Goal: Transaction & Acquisition: Book appointment/travel/reservation

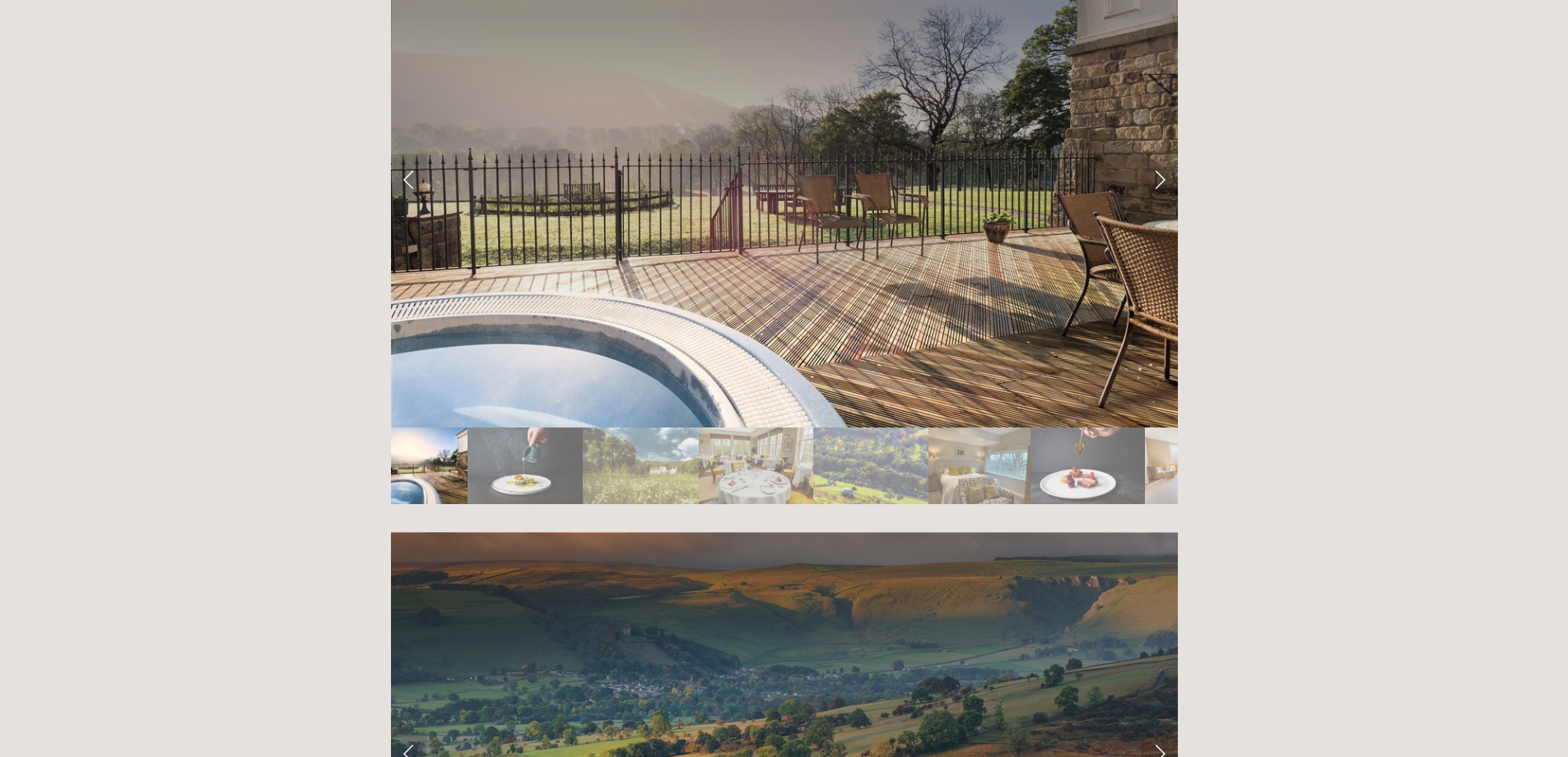
scroll to position [2608, 0]
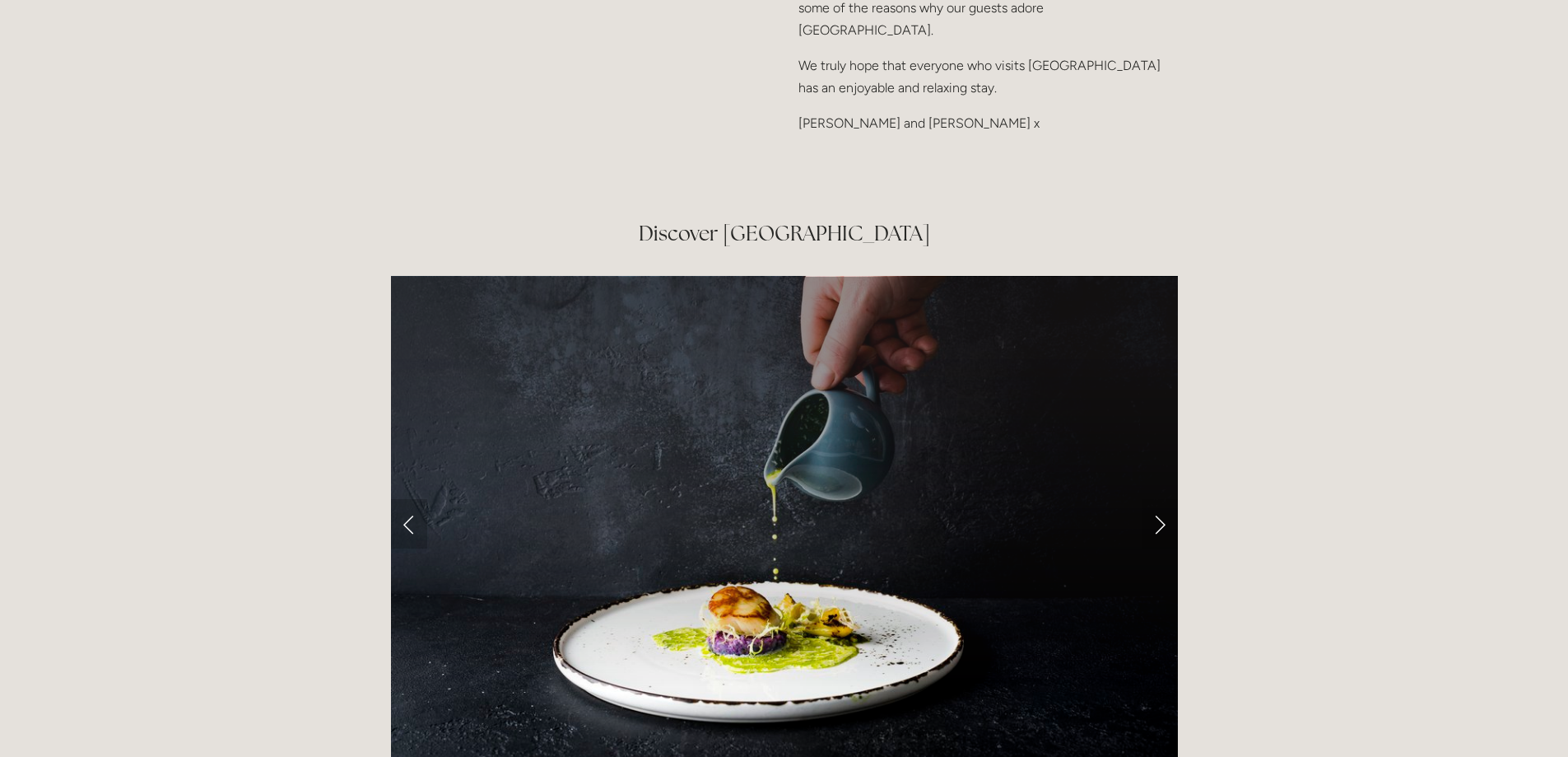
click at [393, 499] on link "Previous Slide" at bounding box center [409, 523] width 36 height 50
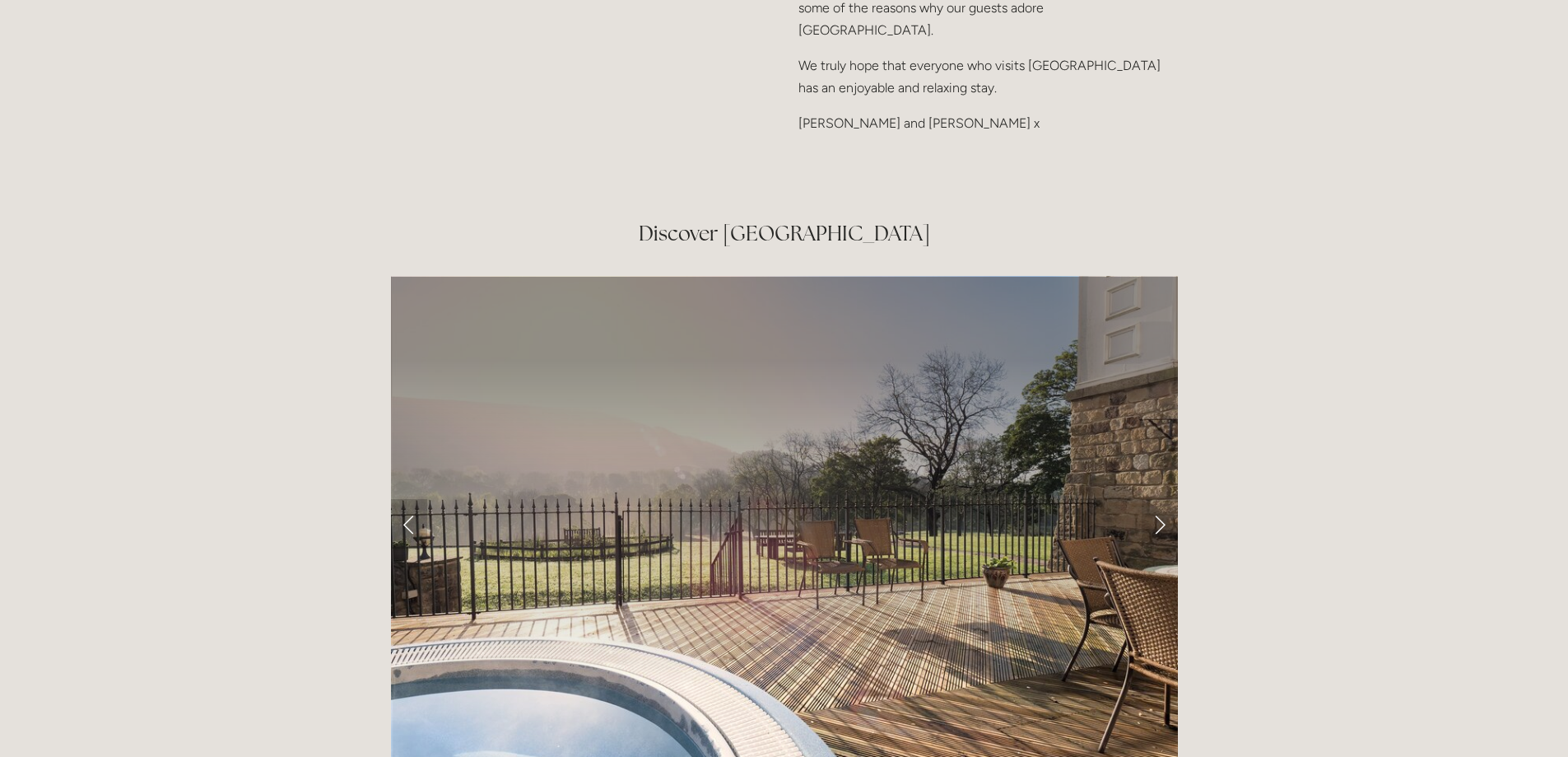
click at [393, 499] on link "Previous Slide" at bounding box center [409, 523] width 36 height 50
click at [400, 499] on link "Previous Slide" at bounding box center [409, 523] width 36 height 50
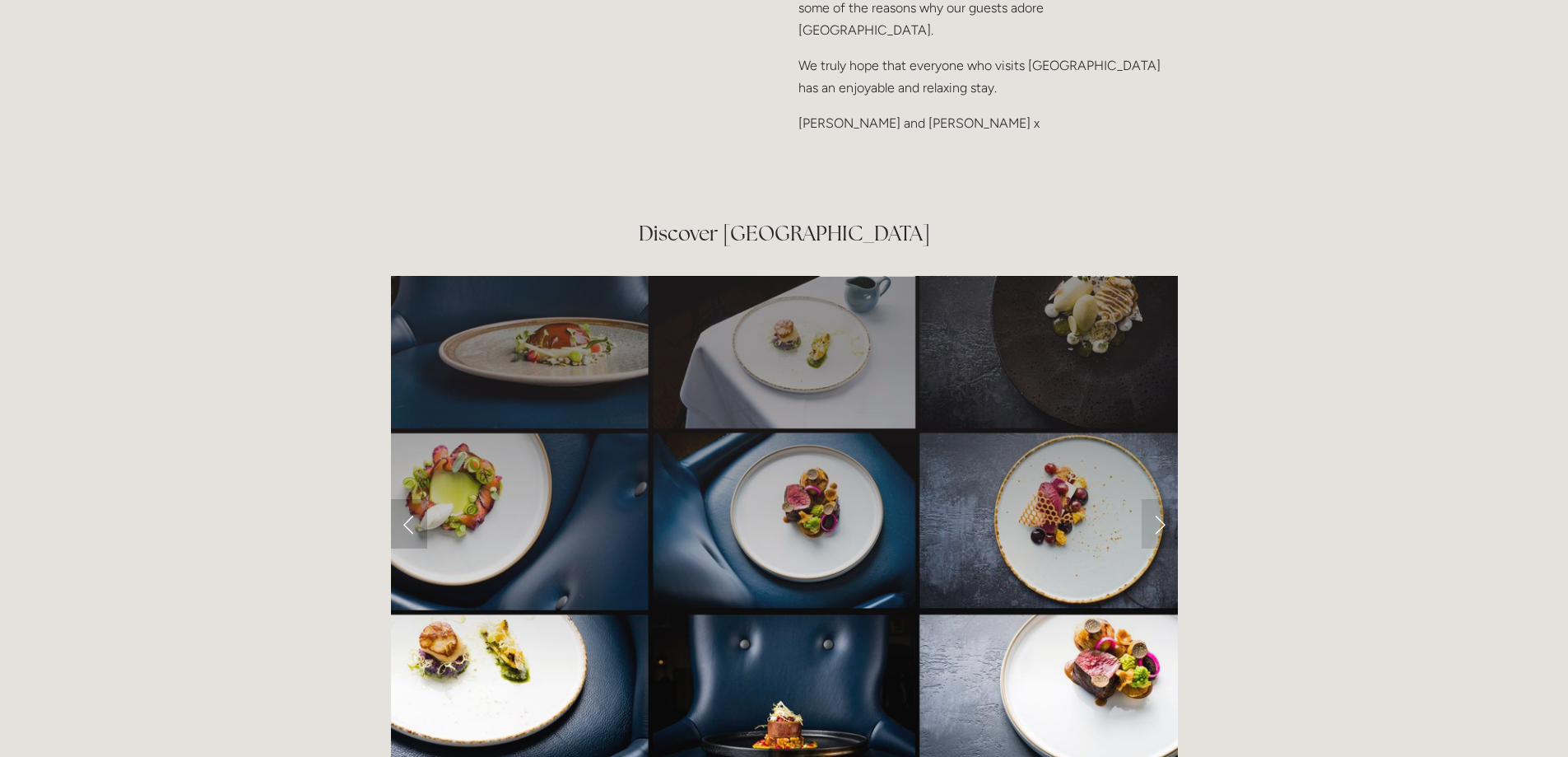
click at [400, 499] on link "Previous Slide" at bounding box center [409, 523] width 36 height 50
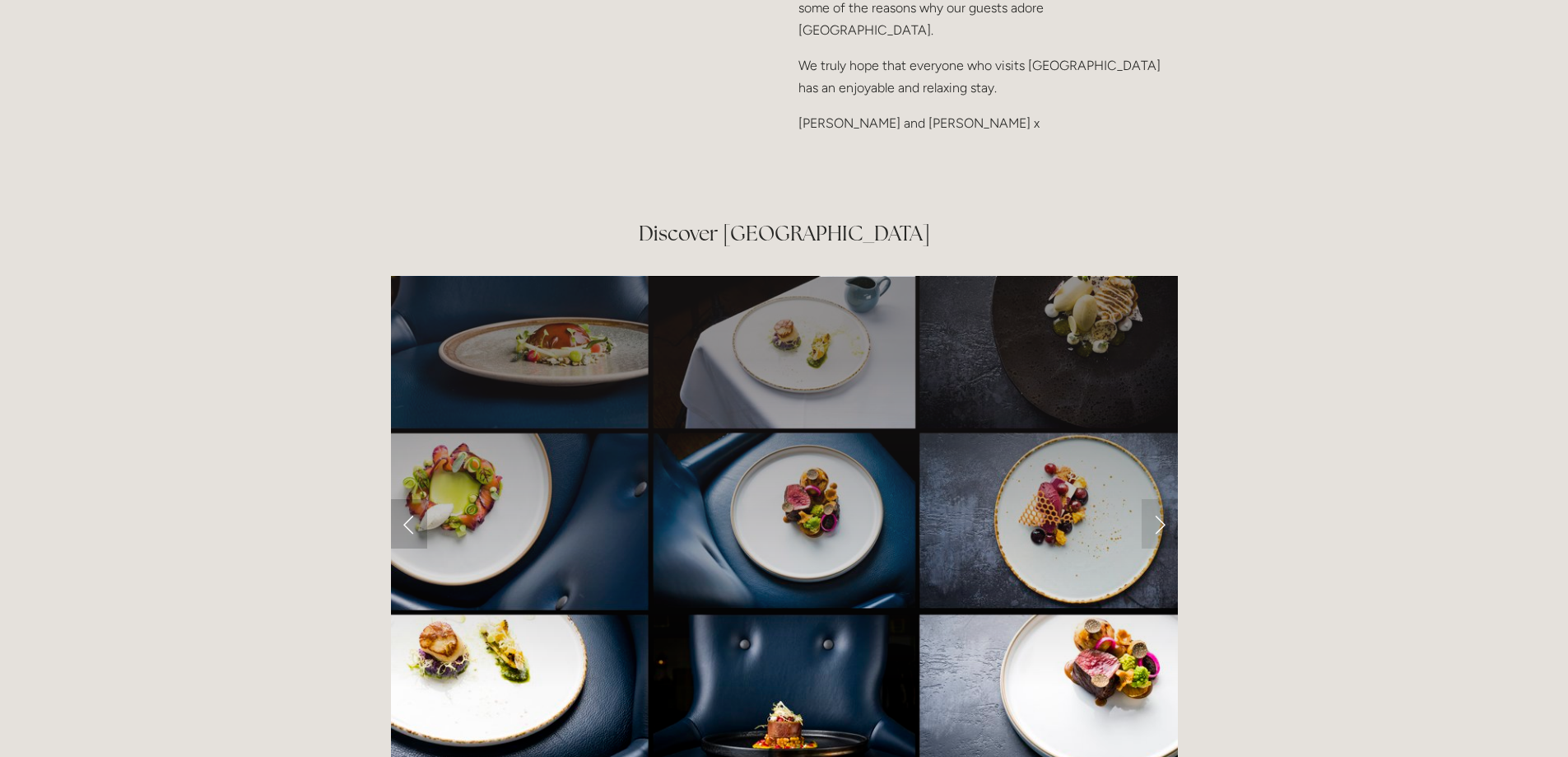
click at [409, 499] on link "Previous Slide" at bounding box center [409, 523] width 36 height 50
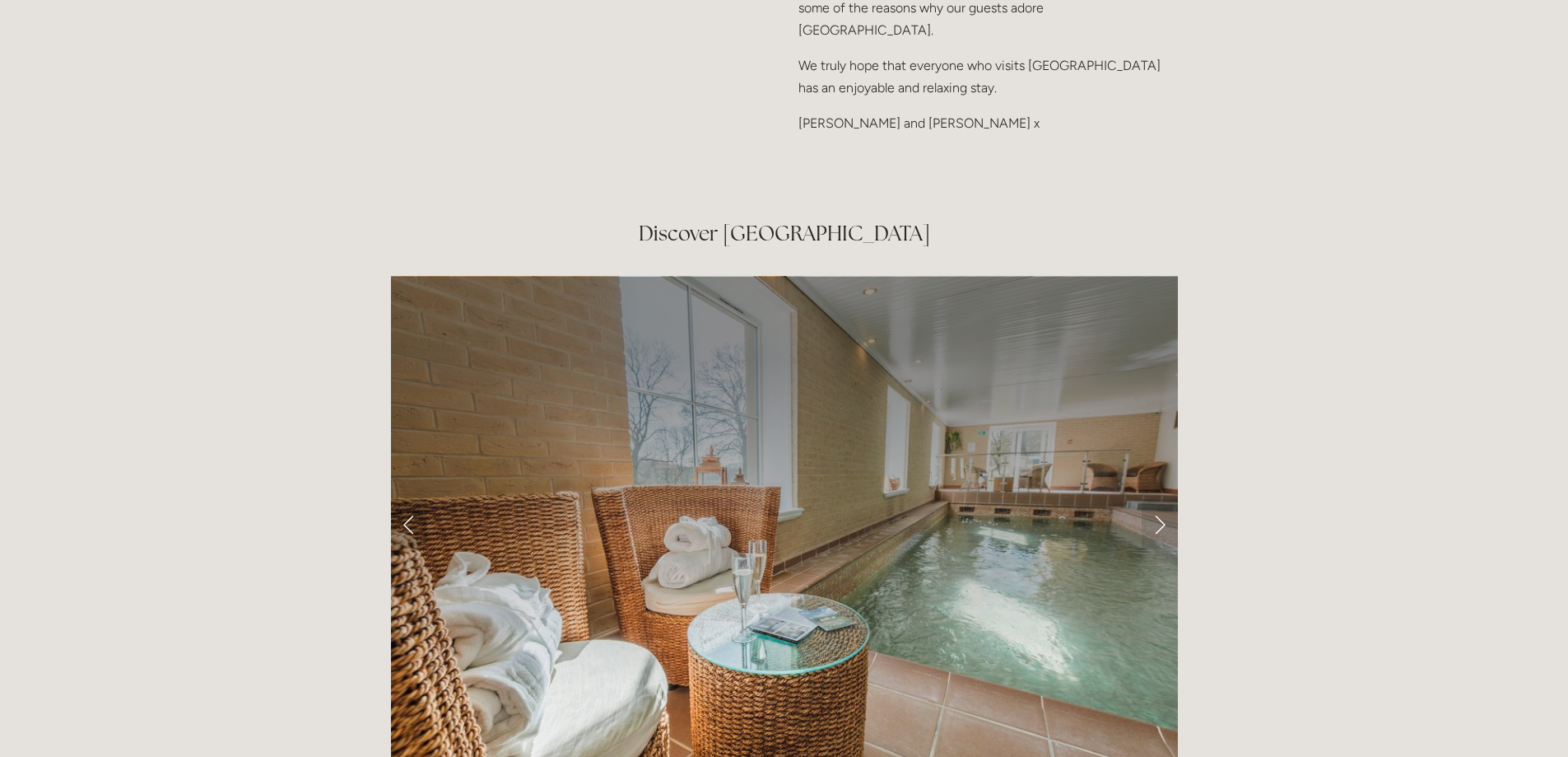
click at [409, 499] on link "Previous Slide" at bounding box center [409, 523] width 36 height 50
click at [1160, 499] on link "Next Slide" at bounding box center [1159, 523] width 36 height 50
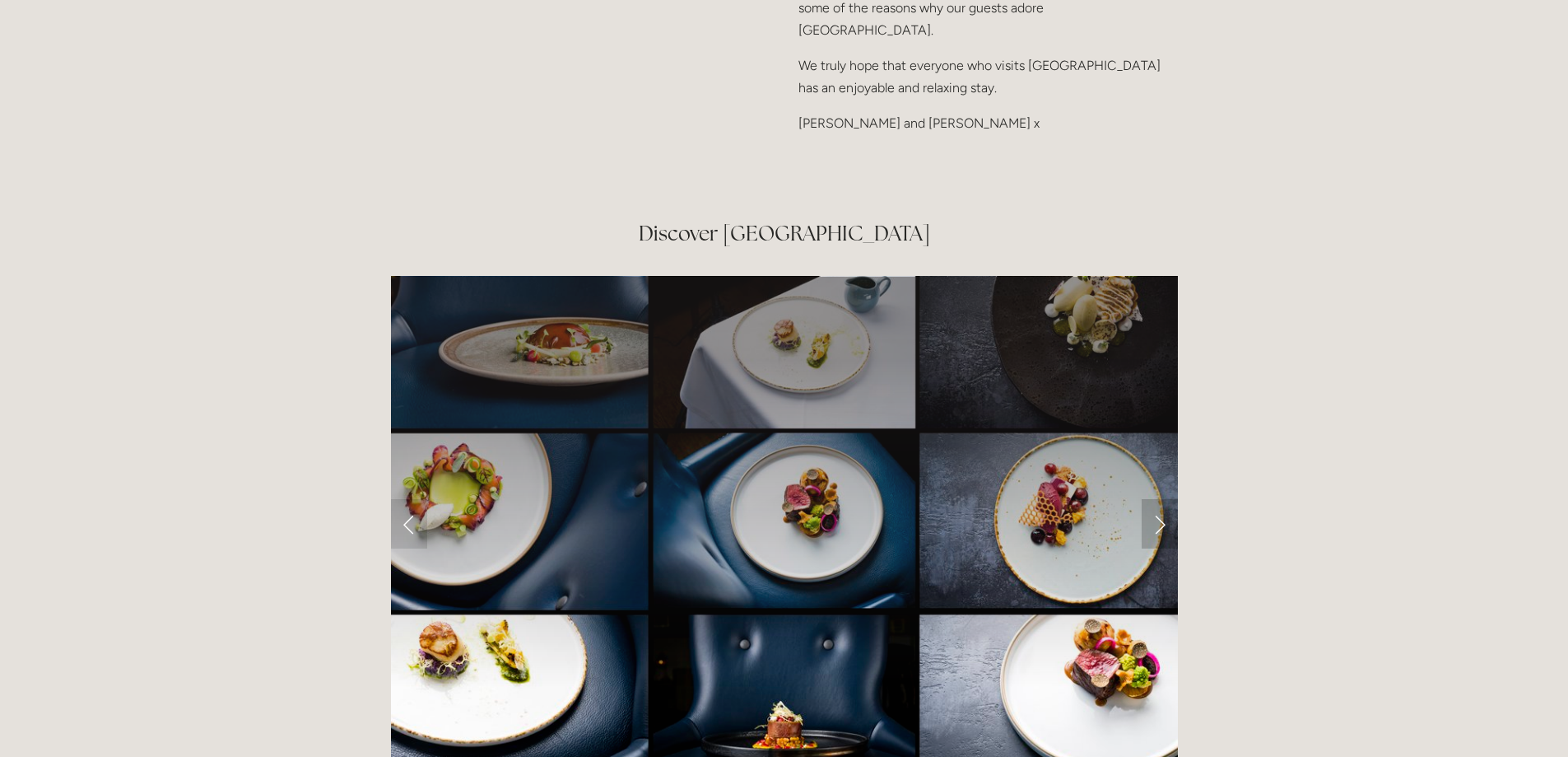
click at [1160, 499] on link "Next Slide" at bounding box center [1159, 523] width 36 height 50
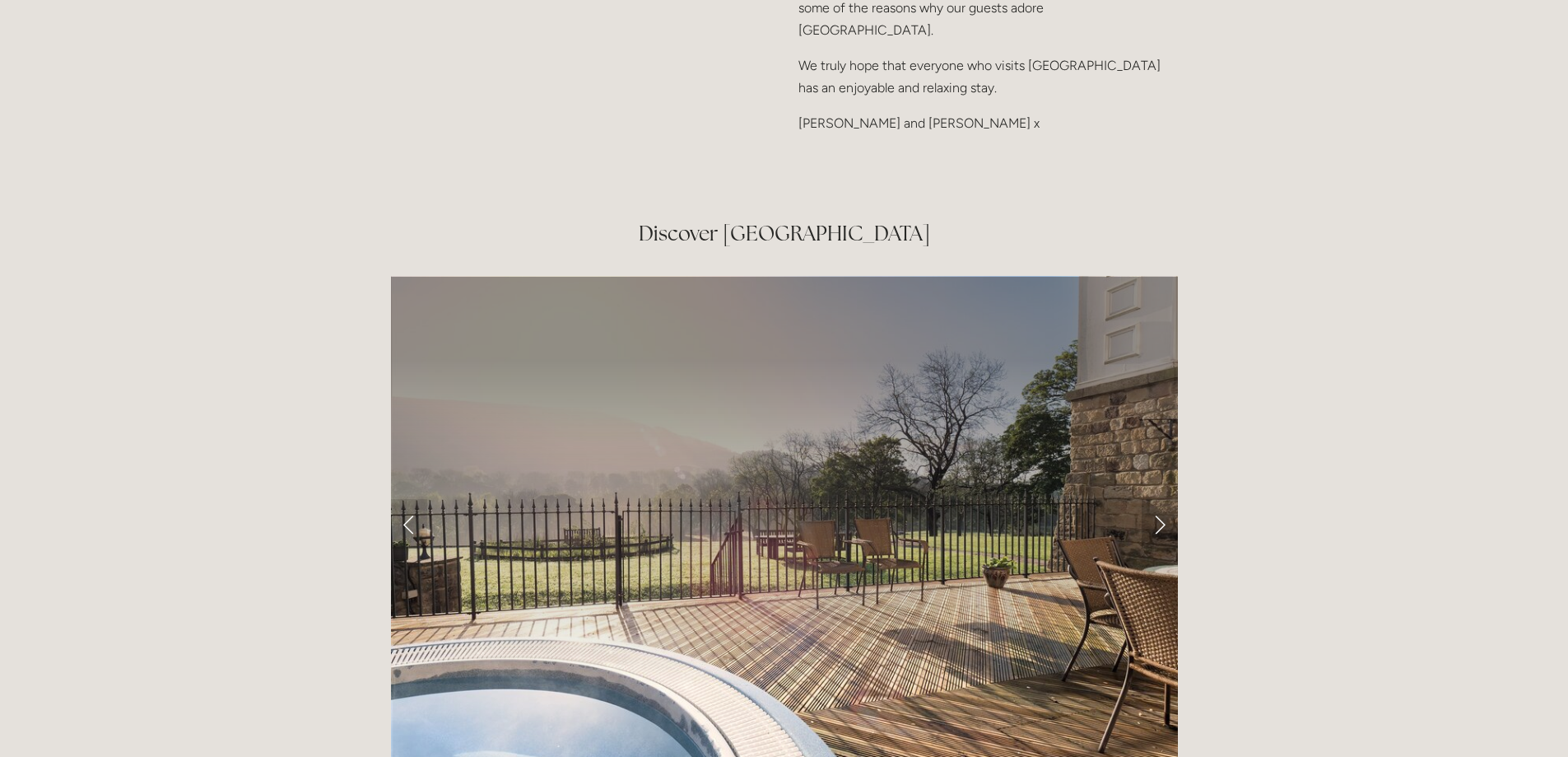
click at [1160, 499] on link "Next Slide" at bounding box center [1159, 523] width 36 height 50
click at [1161, 499] on link "Next Slide" at bounding box center [1159, 523] width 36 height 50
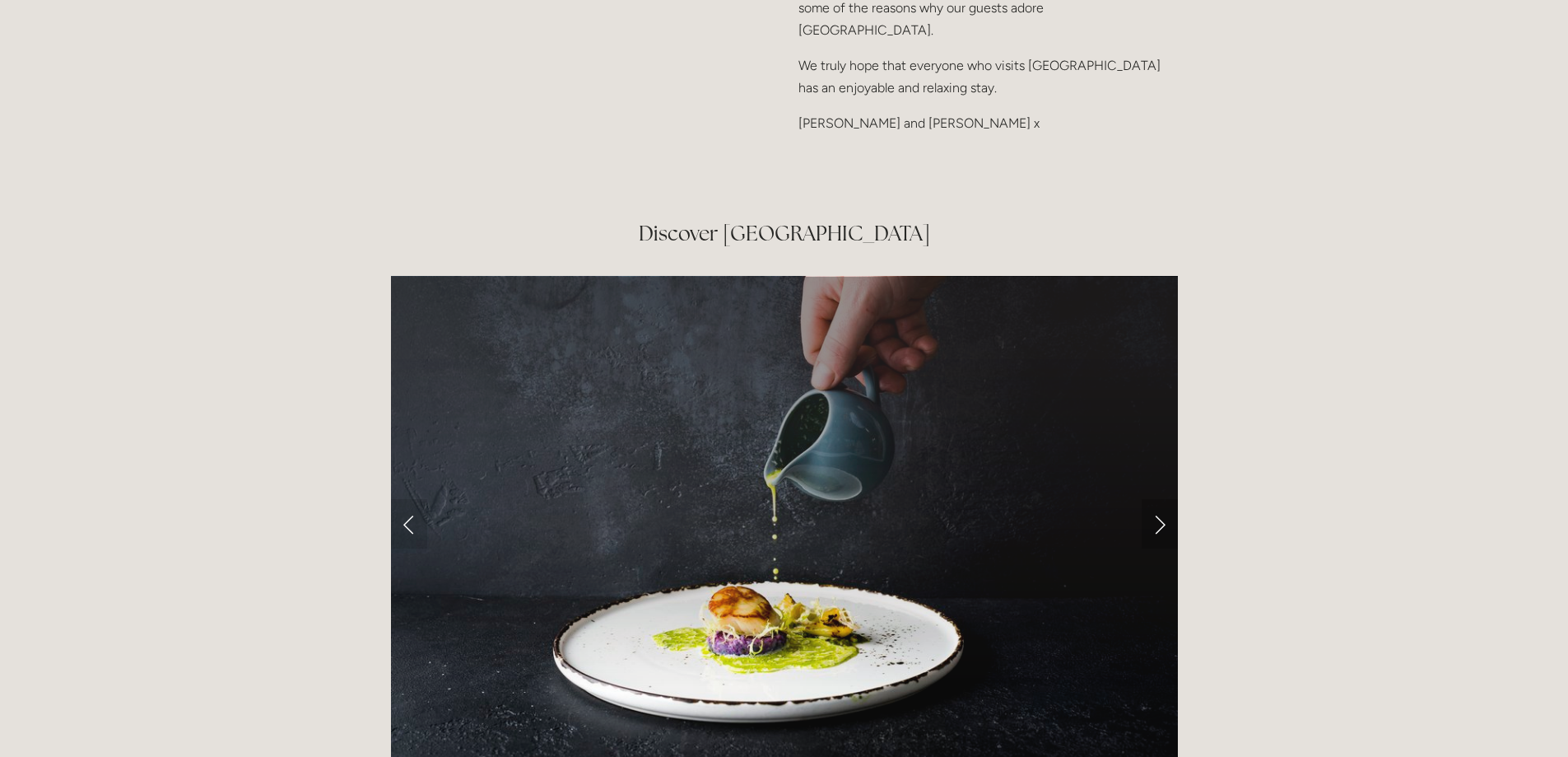
click at [1161, 499] on link "Next Slide" at bounding box center [1159, 523] width 36 height 50
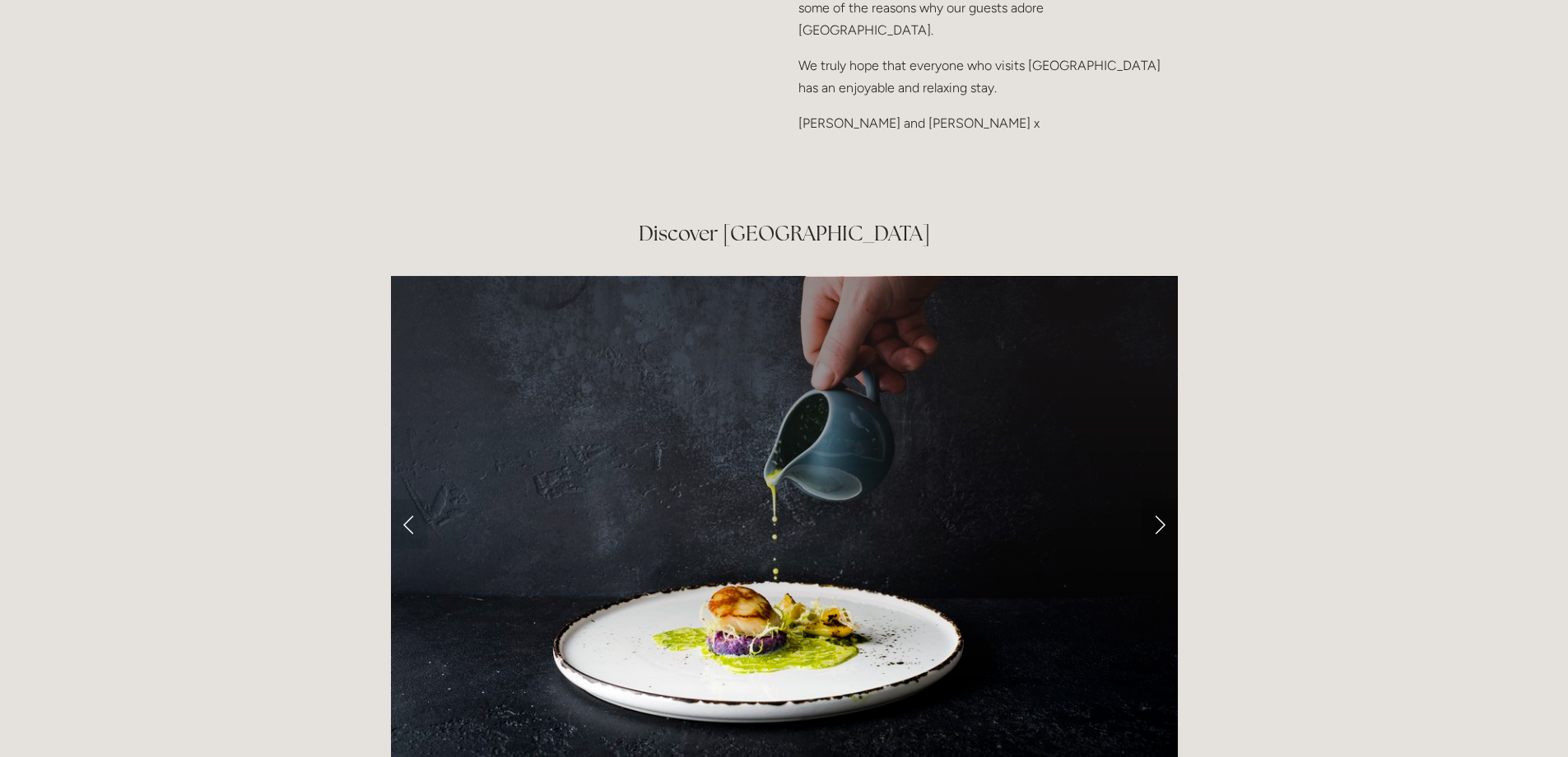
click at [1161, 499] on link "Next Slide" at bounding box center [1159, 523] width 36 height 50
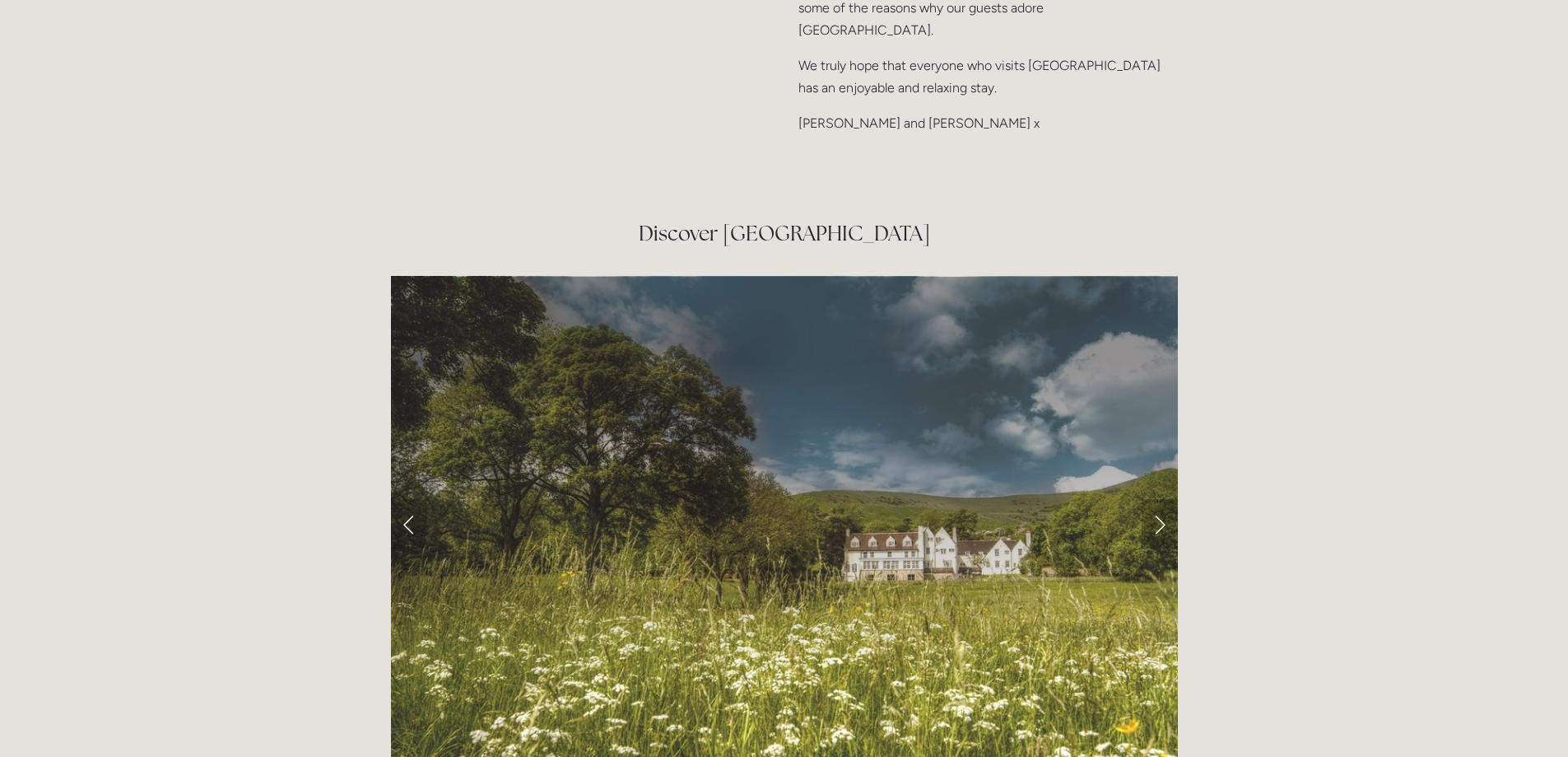
click at [1161, 499] on link "Next Slide" at bounding box center [1159, 523] width 36 height 50
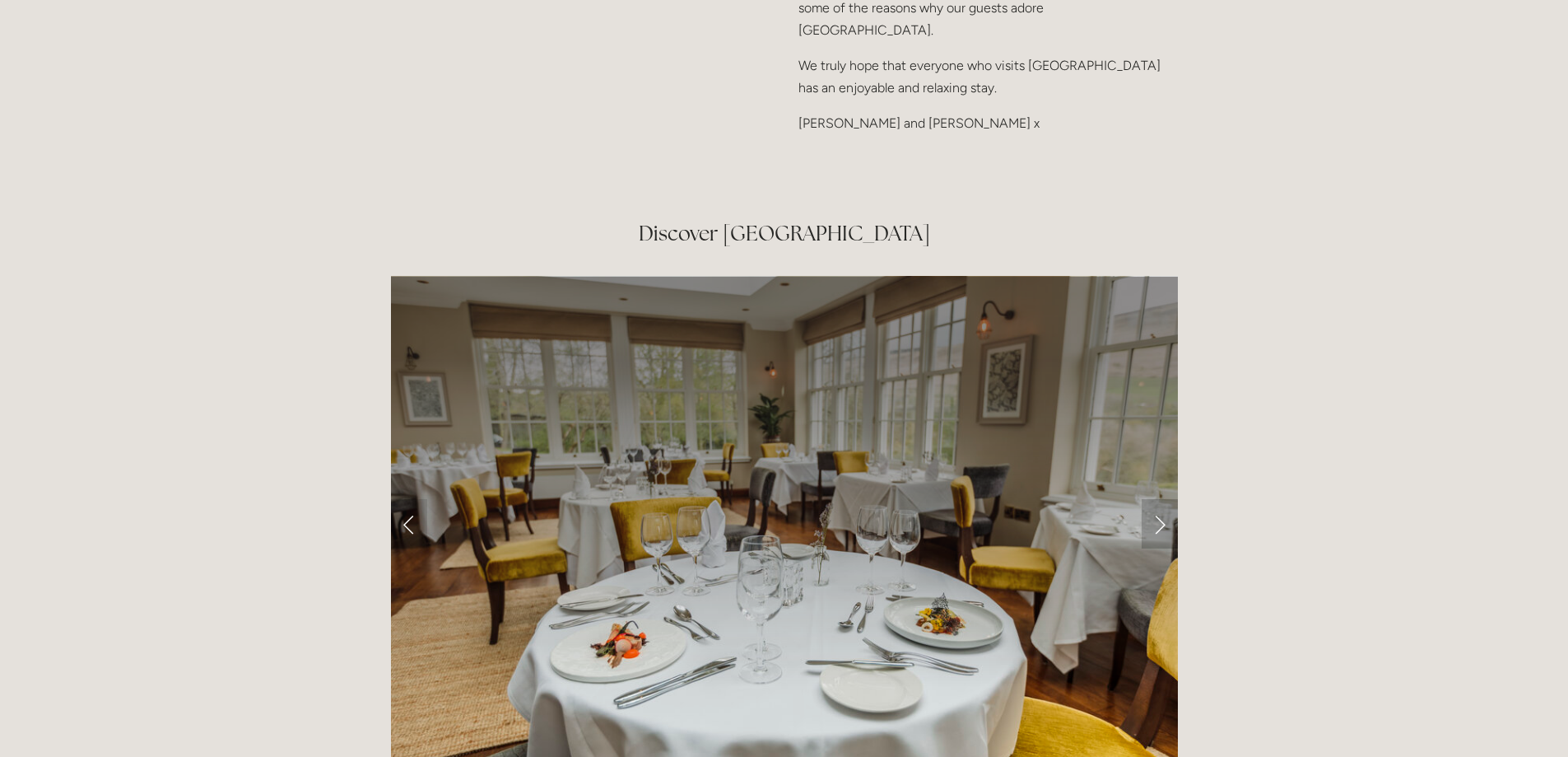
click at [1161, 499] on link "Next Slide" at bounding box center [1159, 523] width 36 height 50
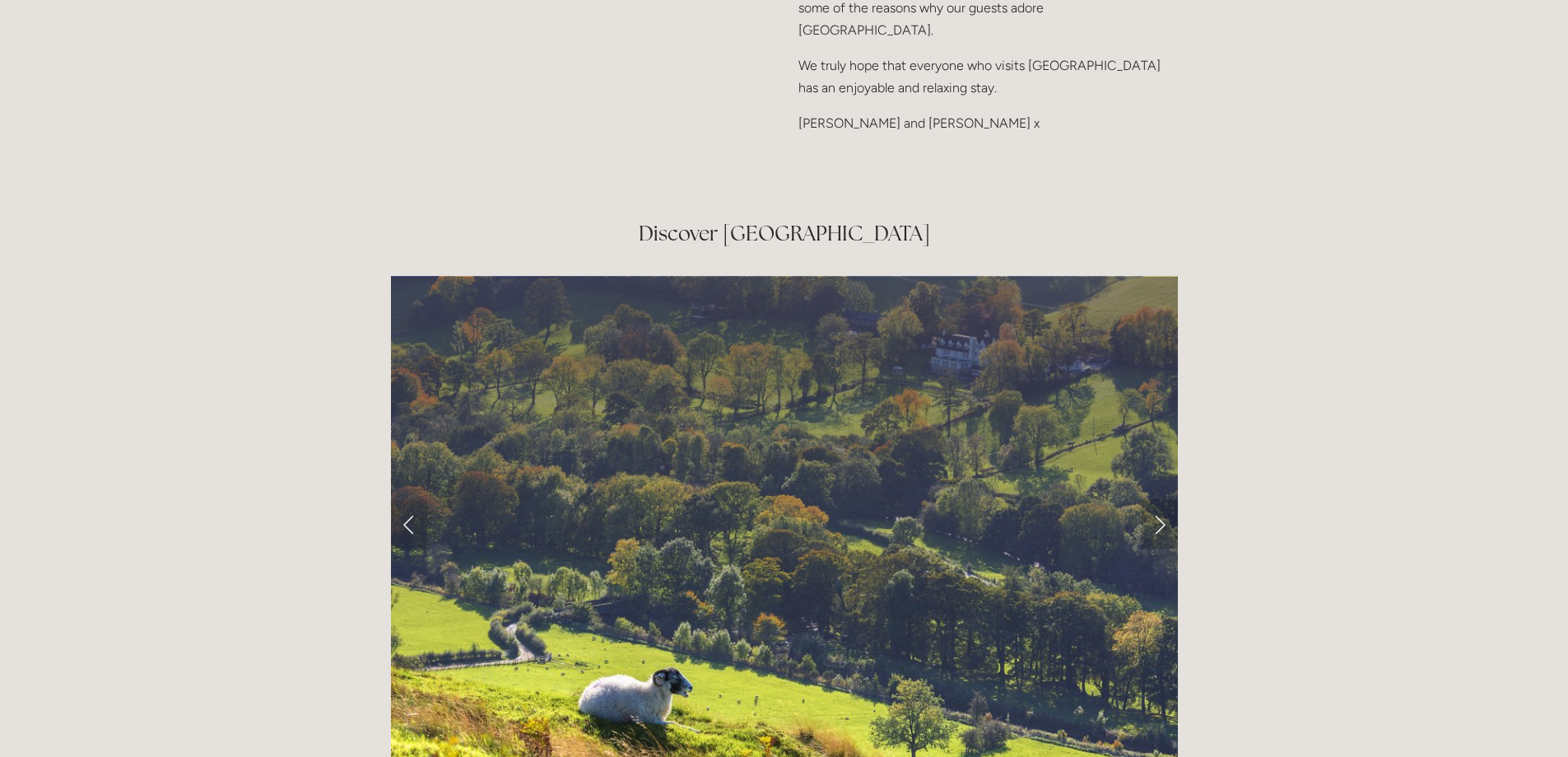
click at [1161, 499] on link "Next Slide" at bounding box center [1159, 523] width 36 height 50
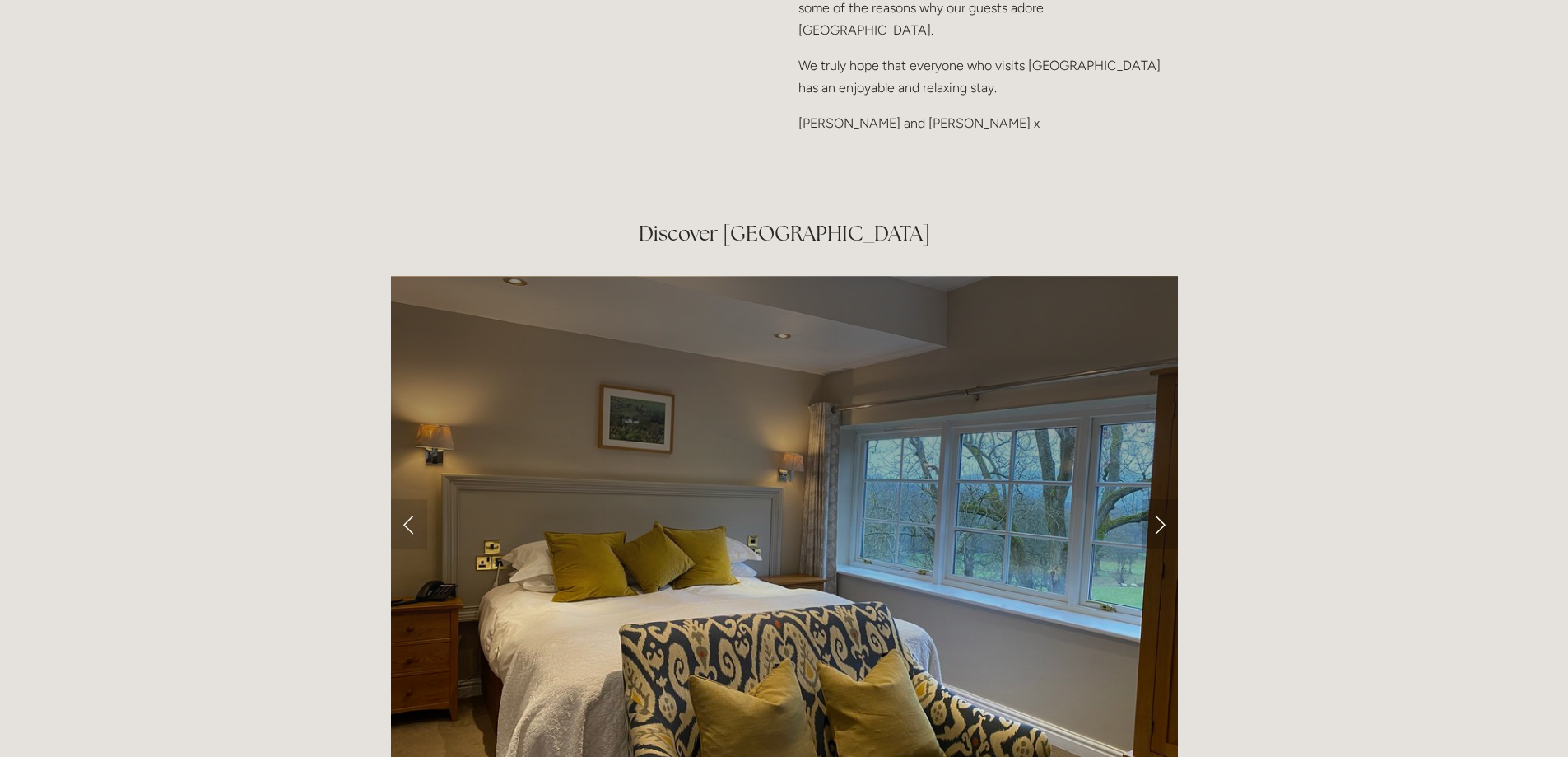
click at [1161, 499] on link "Next Slide" at bounding box center [1159, 523] width 36 height 50
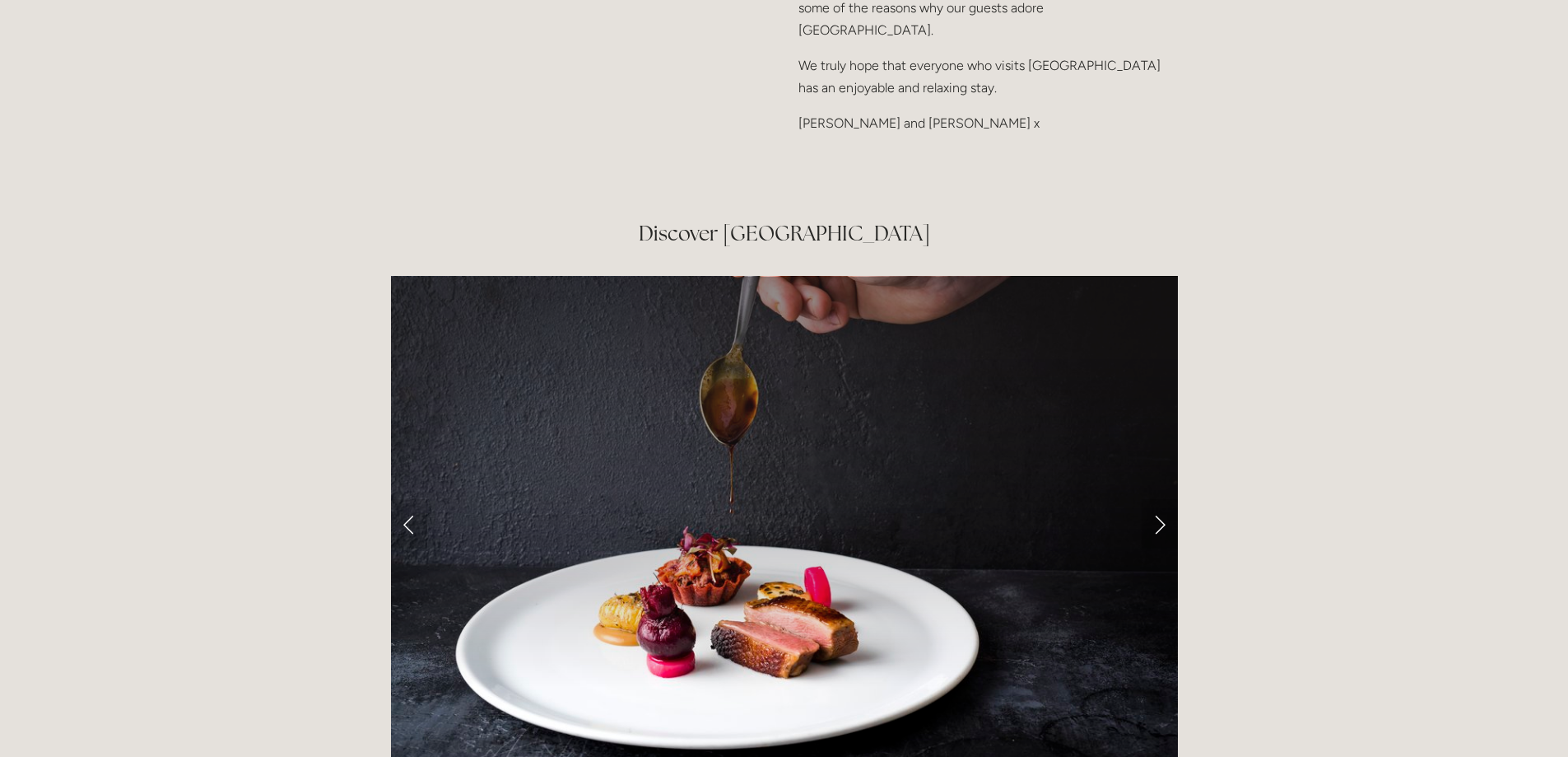
click at [1161, 499] on link "Next Slide" at bounding box center [1159, 523] width 36 height 50
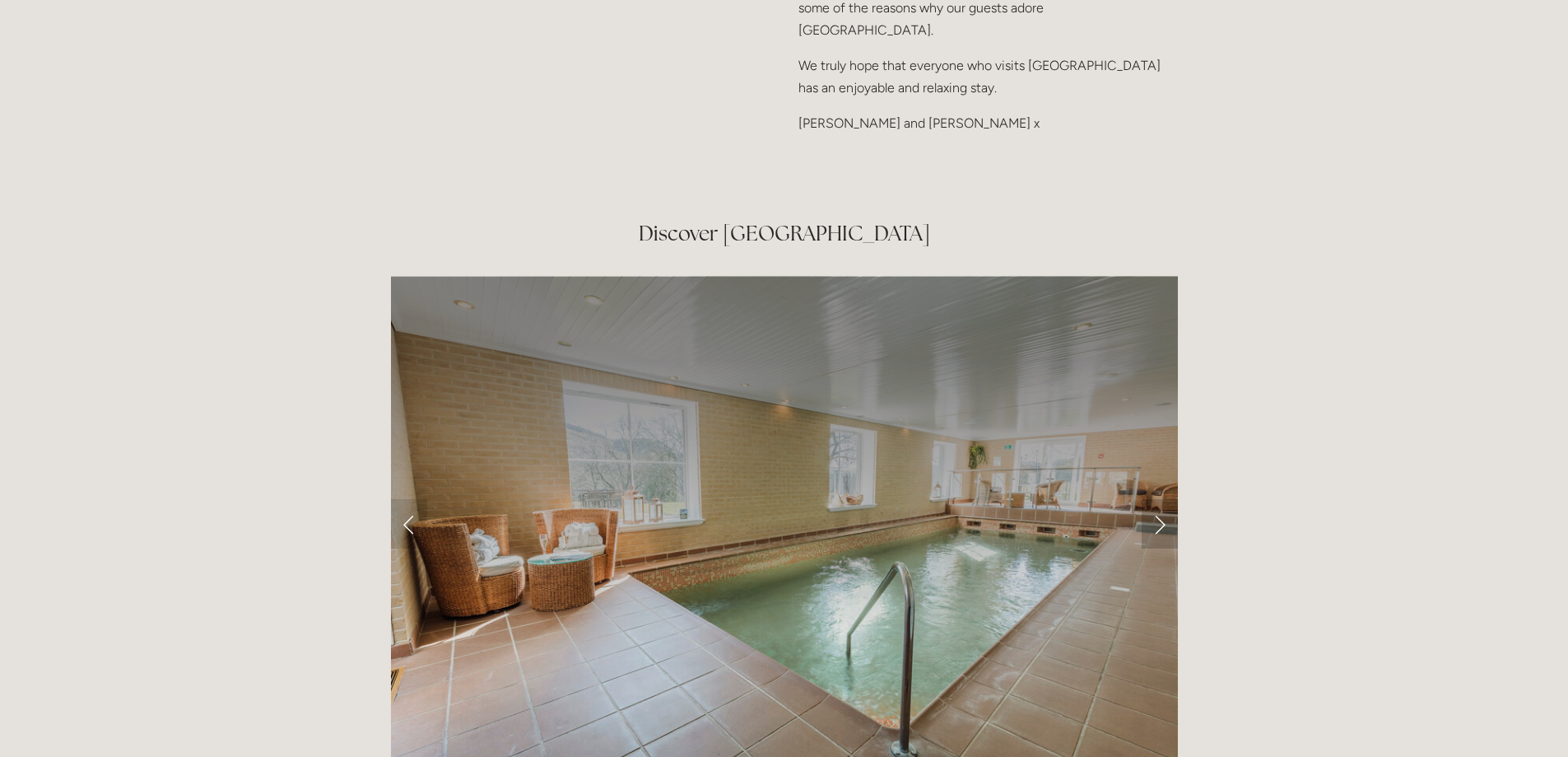
click at [1159, 499] on link "Next Slide" at bounding box center [1159, 523] width 36 height 50
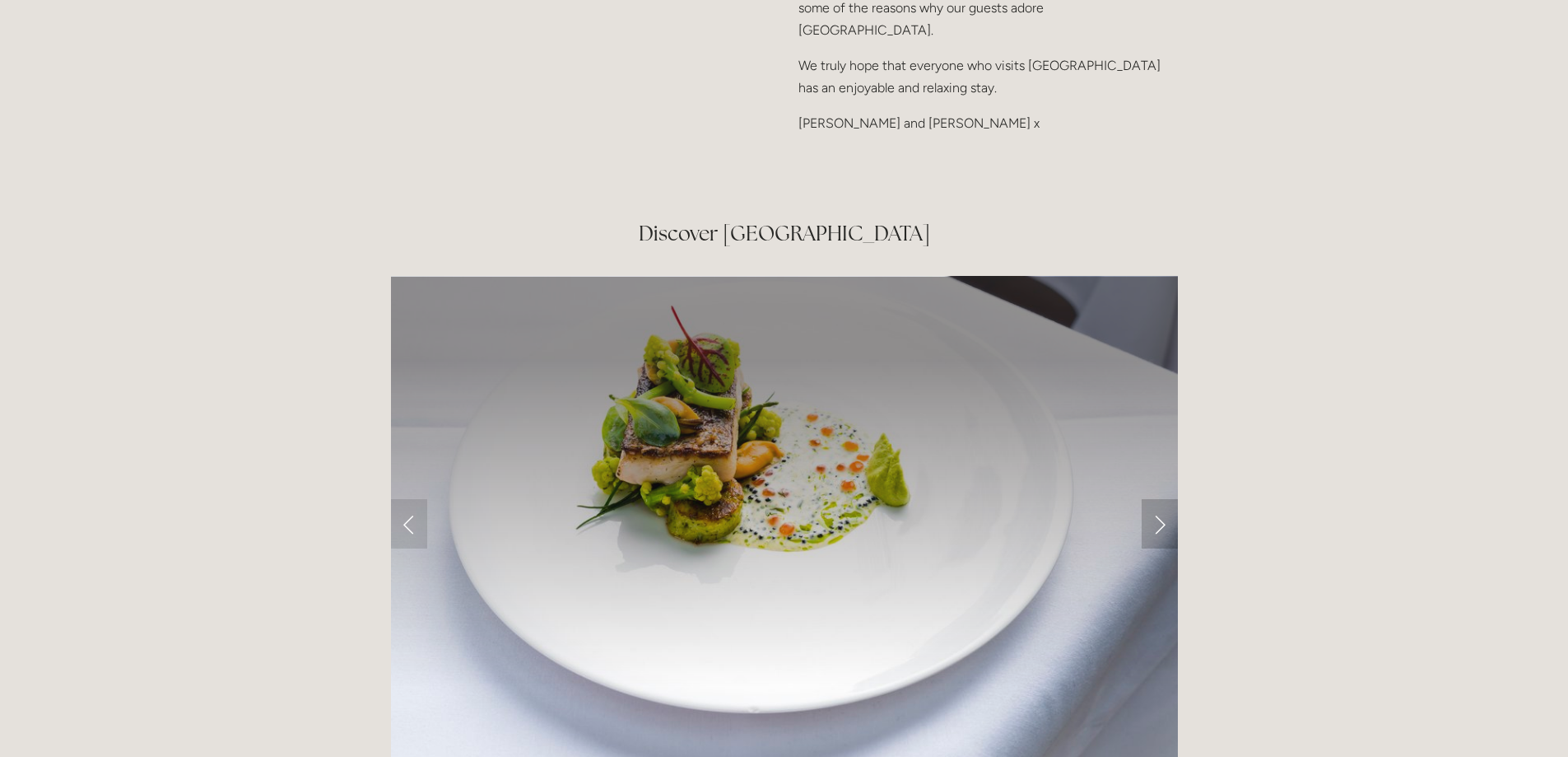
click at [1159, 499] on link "Next Slide" at bounding box center [1159, 523] width 36 height 50
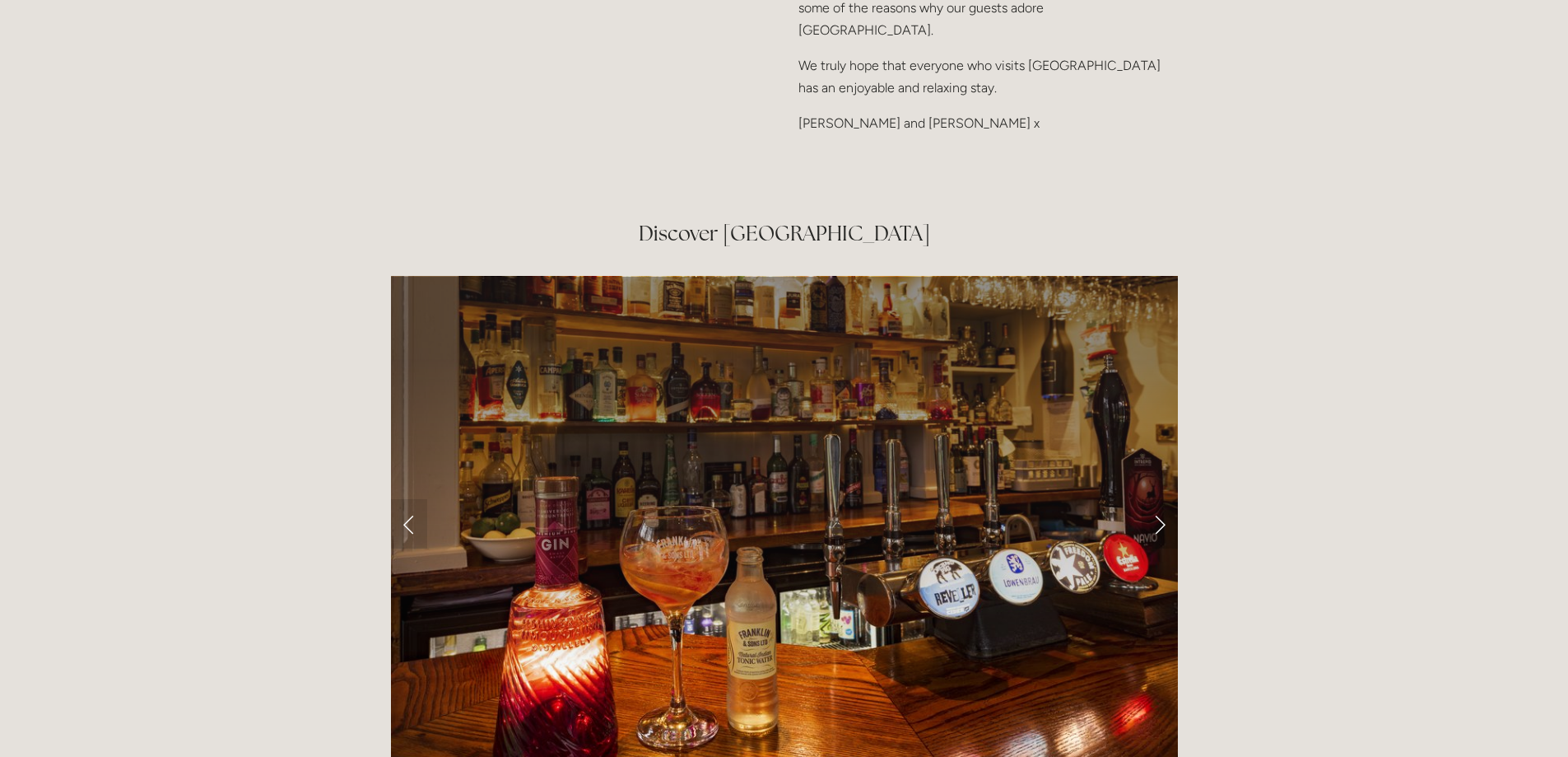
click at [1159, 499] on link "Next Slide" at bounding box center [1159, 523] width 36 height 50
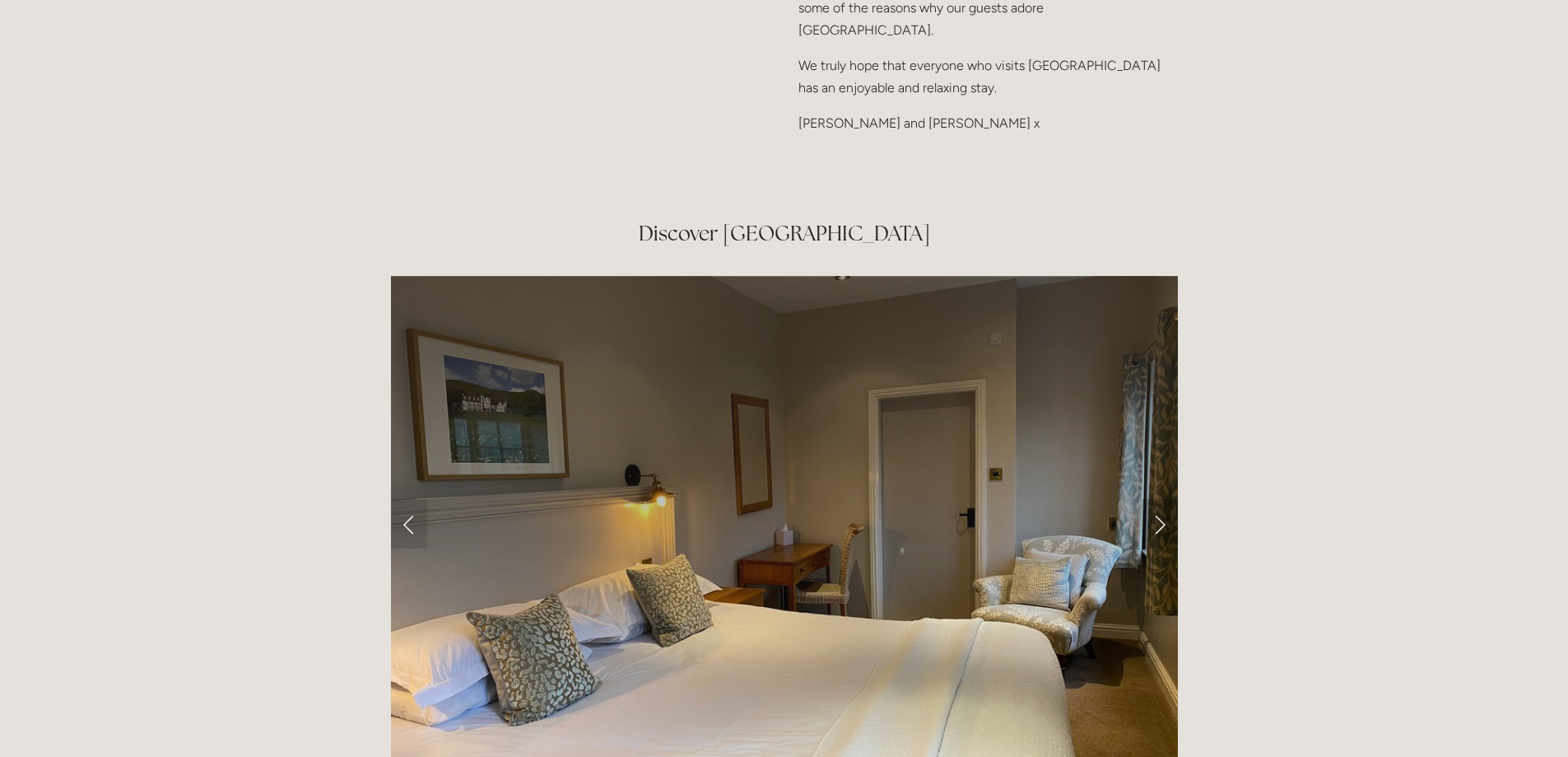
click at [1159, 499] on link "Next Slide" at bounding box center [1159, 523] width 36 height 50
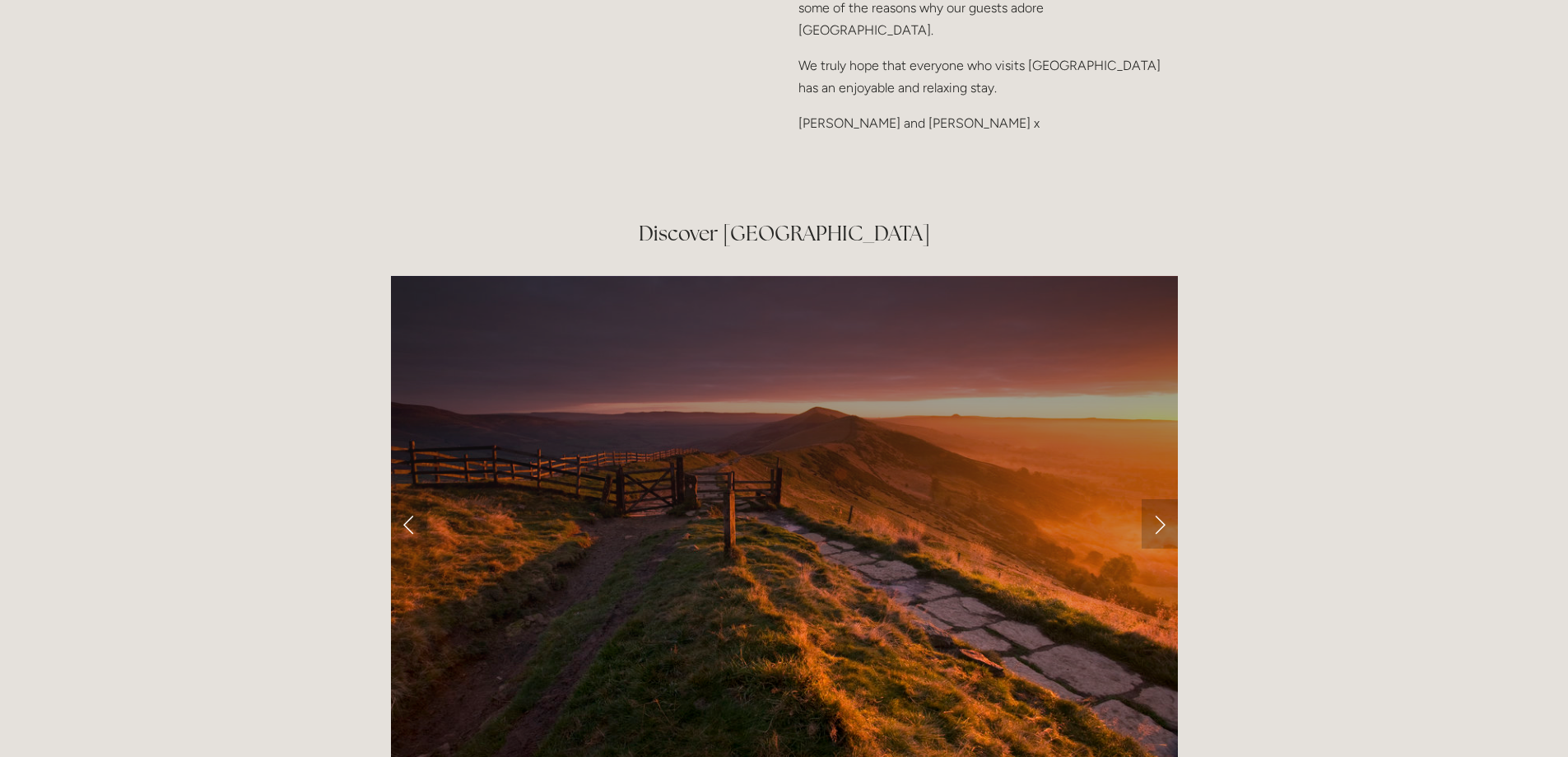
click at [1159, 499] on link "Next Slide" at bounding box center [1159, 523] width 36 height 50
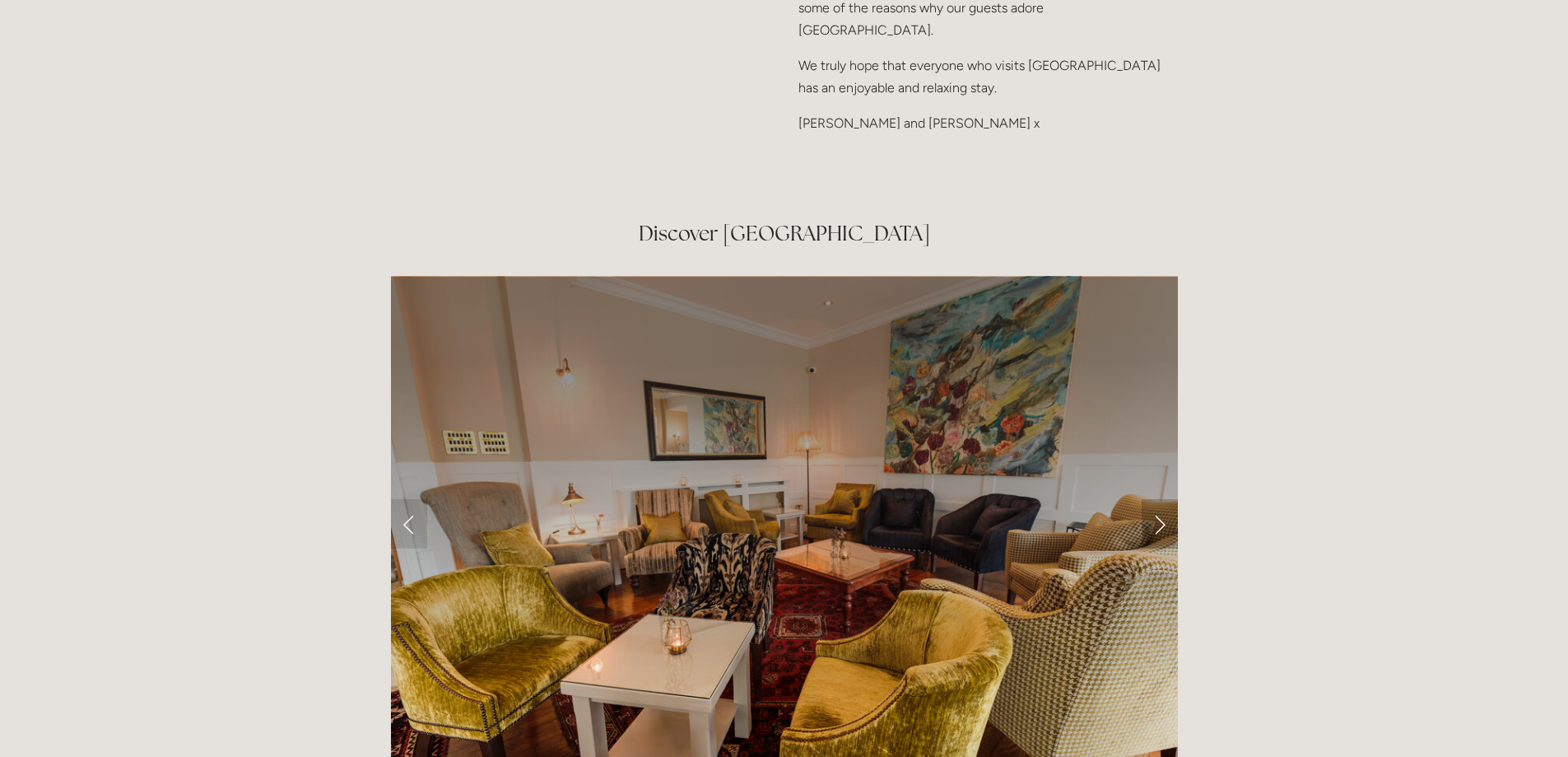
click at [1159, 499] on link "Next Slide" at bounding box center [1159, 523] width 36 height 50
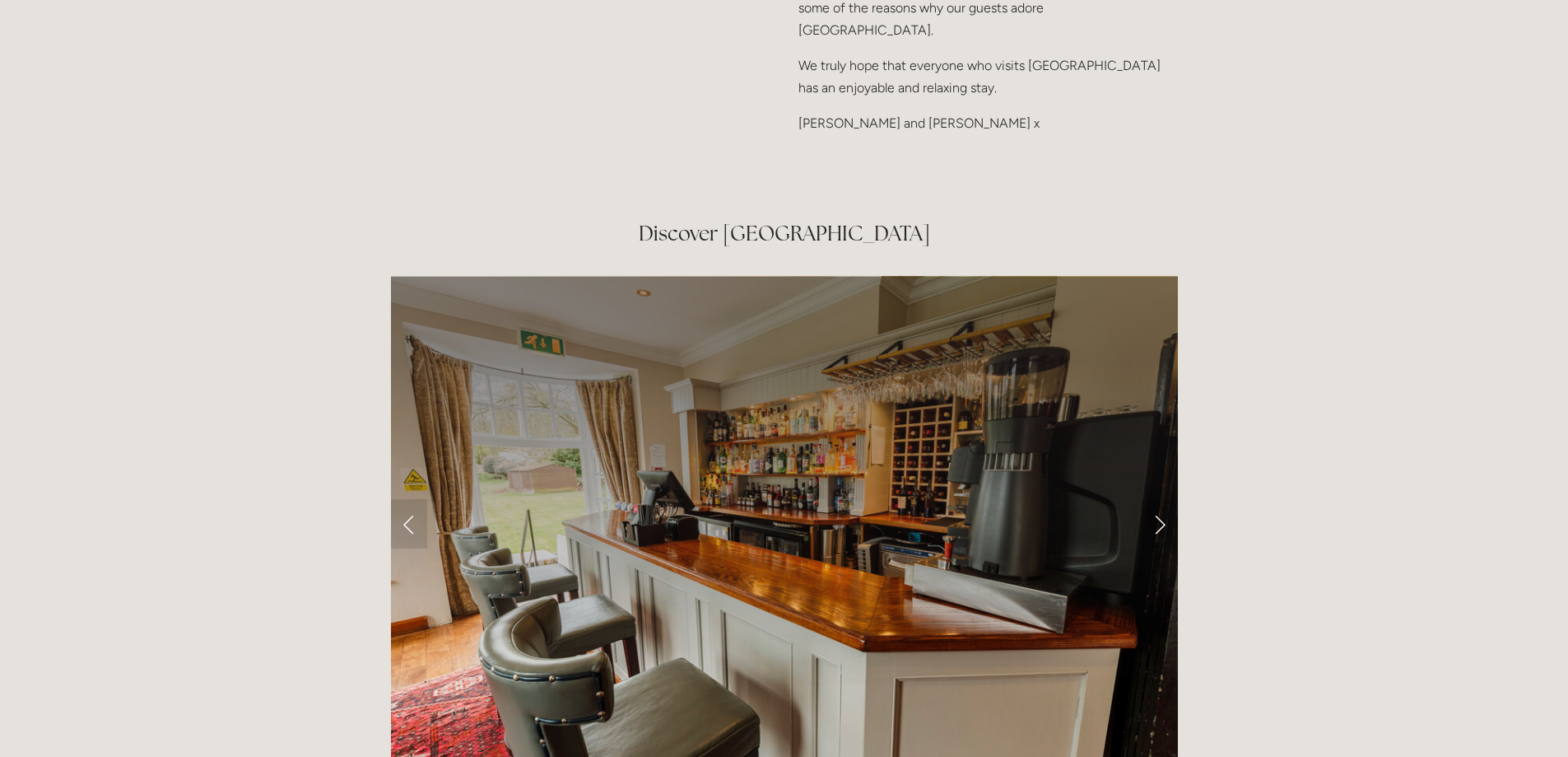
click at [1159, 499] on link "Next Slide" at bounding box center [1159, 523] width 36 height 50
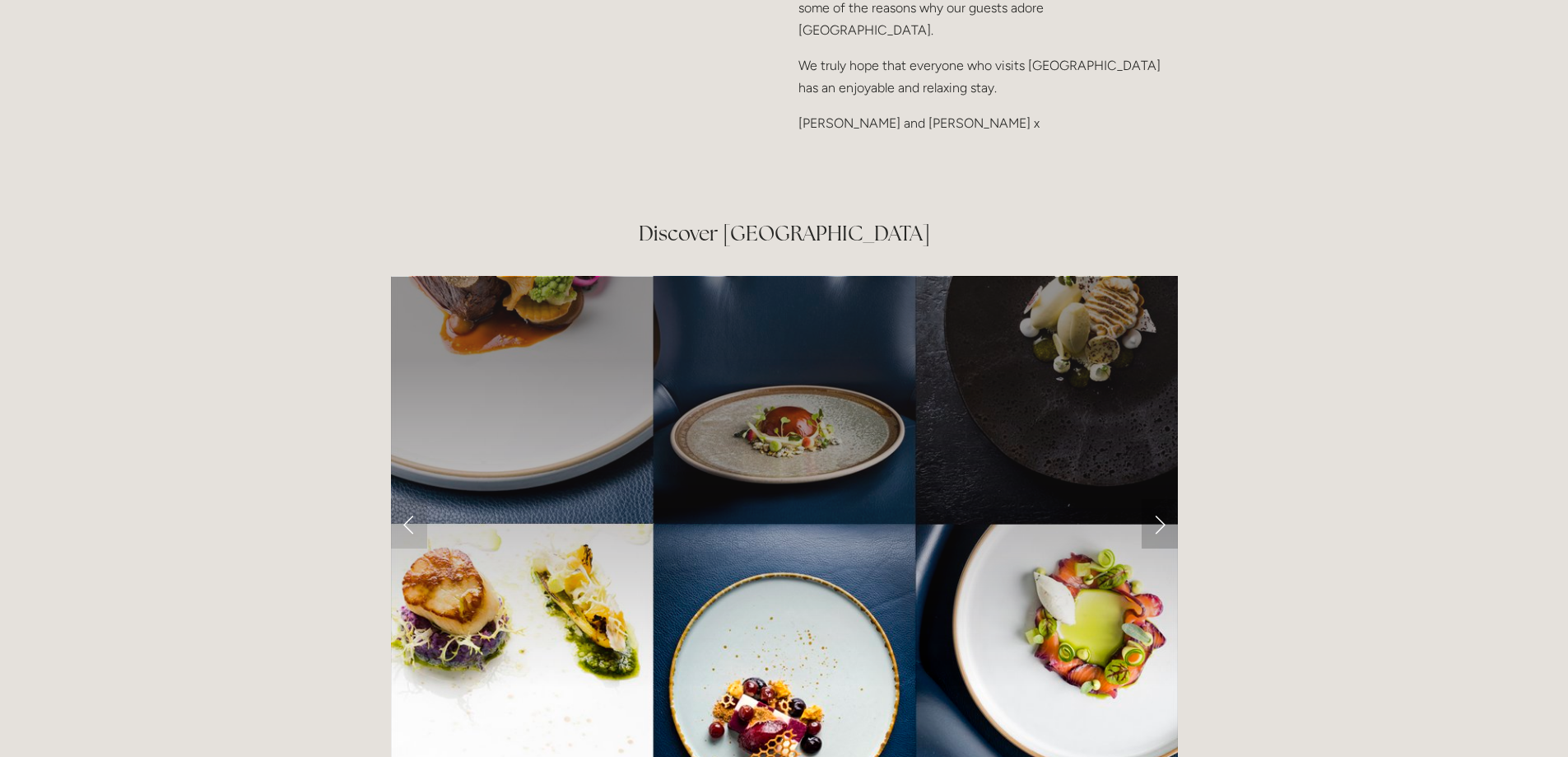
click at [1159, 499] on link "Next Slide" at bounding box center [1159, 523] width 36 height 50
click at [1165, 499] on link "Next Slide" at bounding box center [1159, 523] width 36 height 50
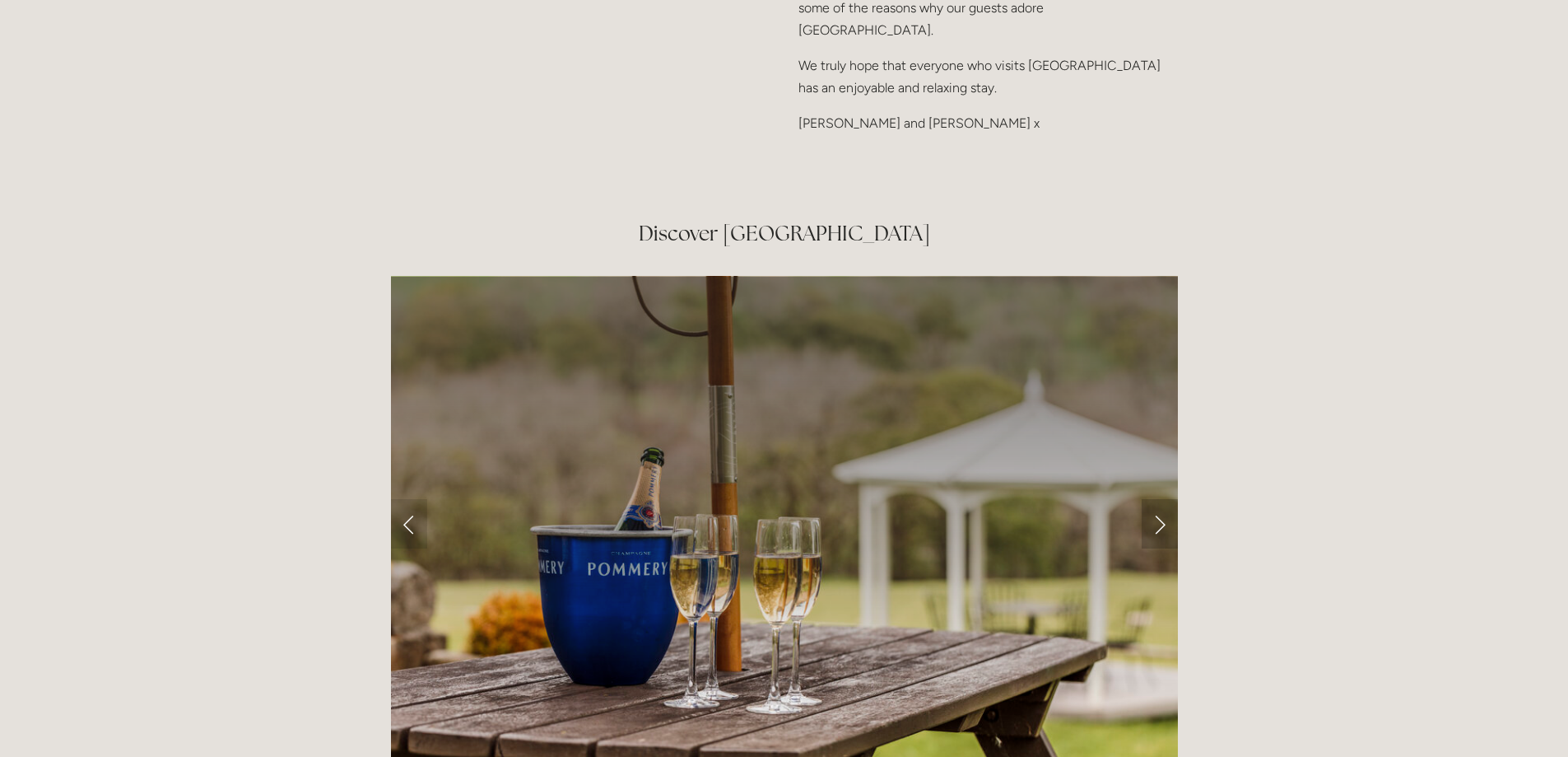
click at [1165, 499] on link "Next Slide" at bounding box center [1159, 523] width 36 height 50
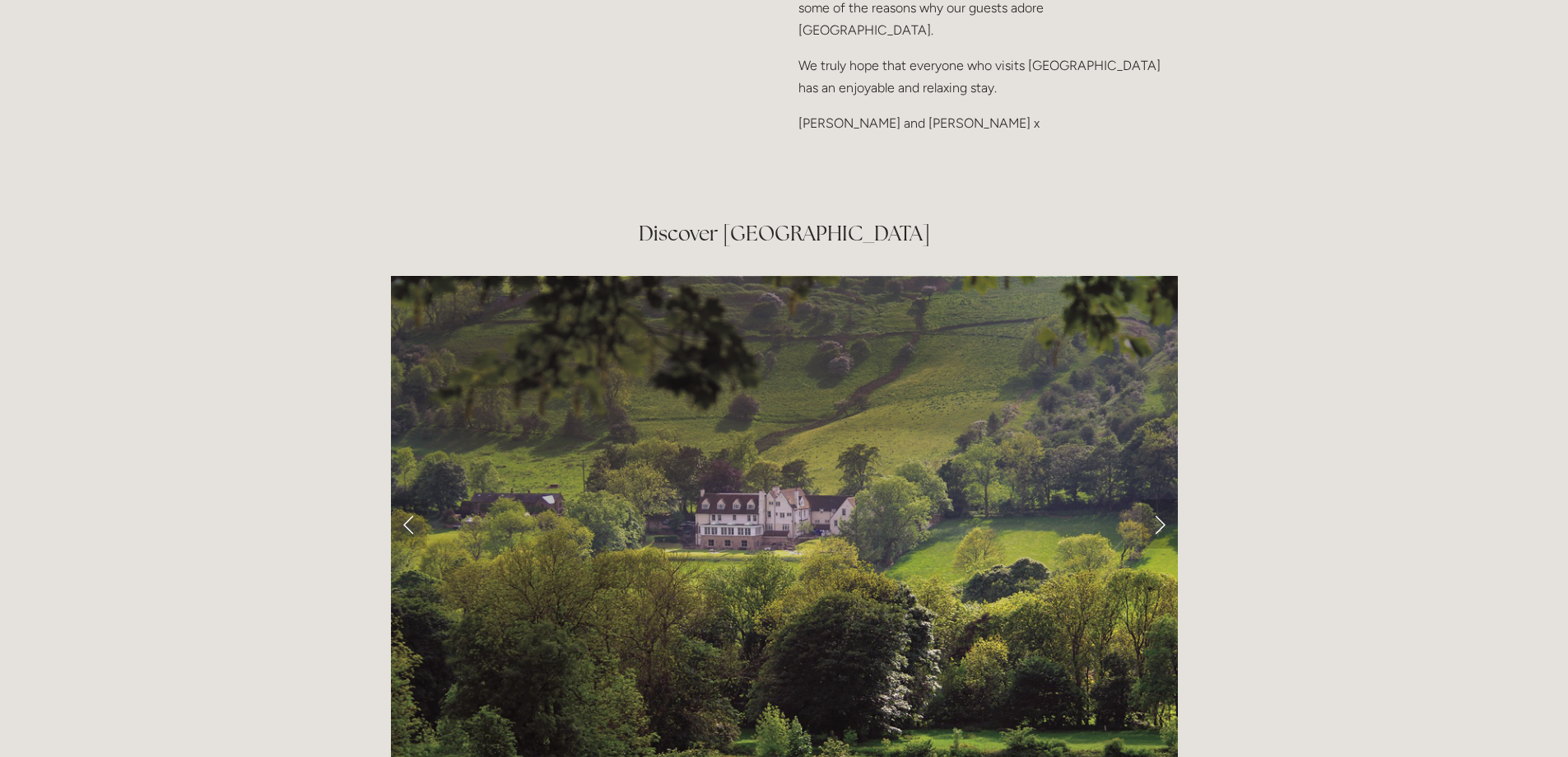
click at [1165, 499] on link "Next Slide" at bounding box center [1159, 523] width 36 height 50
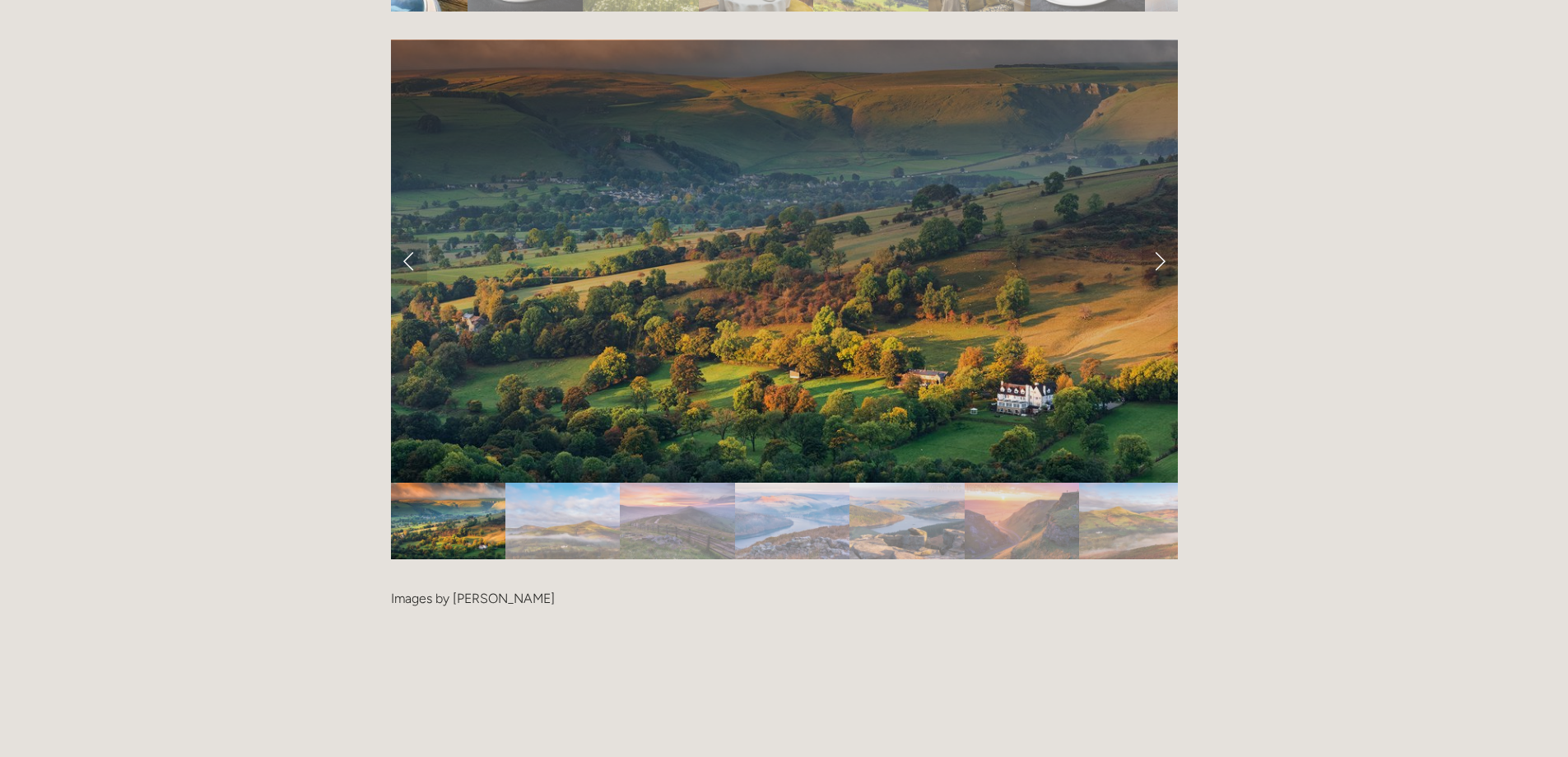
scroll to position [3157, 0]
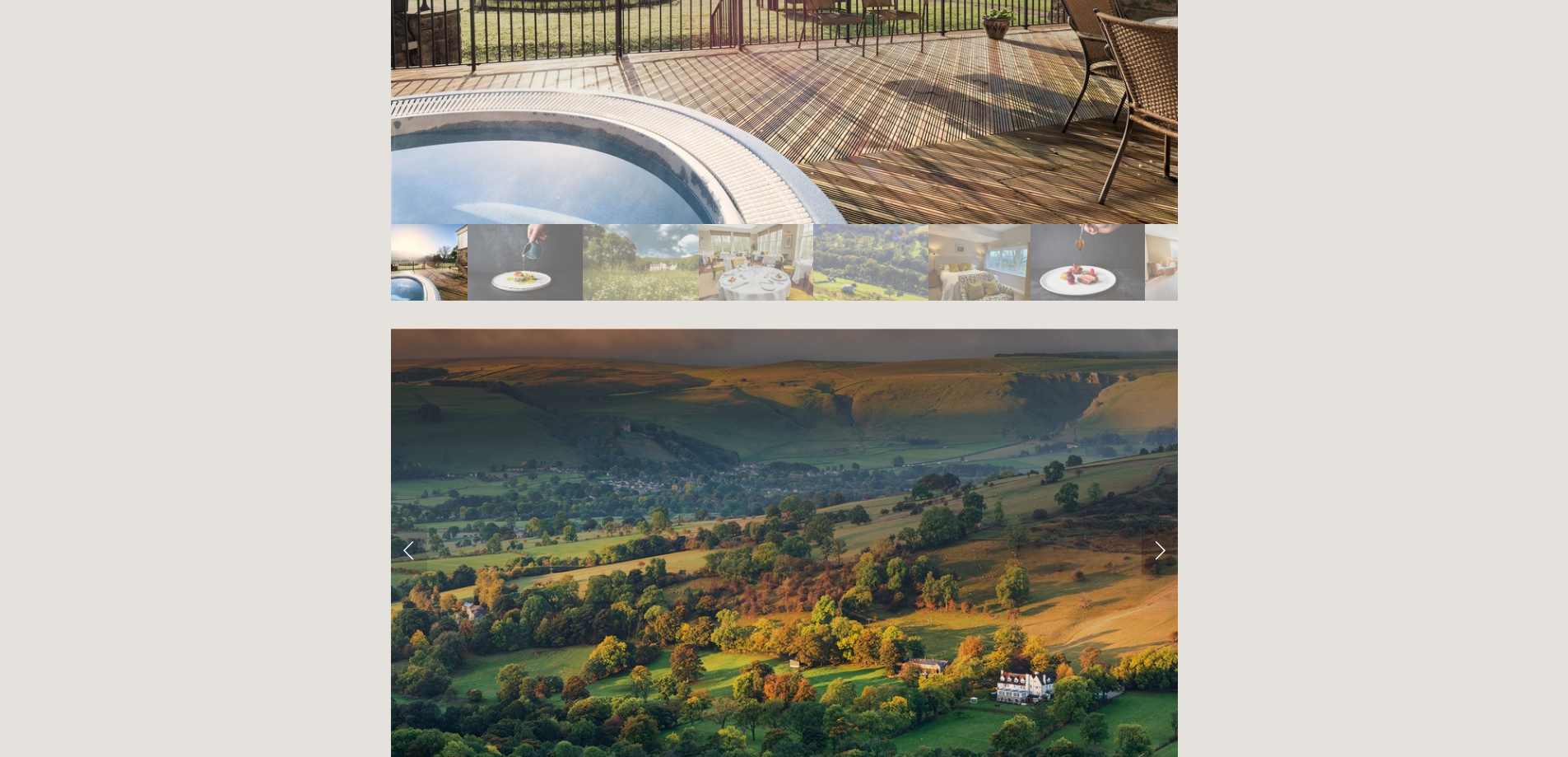
click at [1160, 525] on link "Next Slide" at bounding box center [1159, 550] width 36 height 50
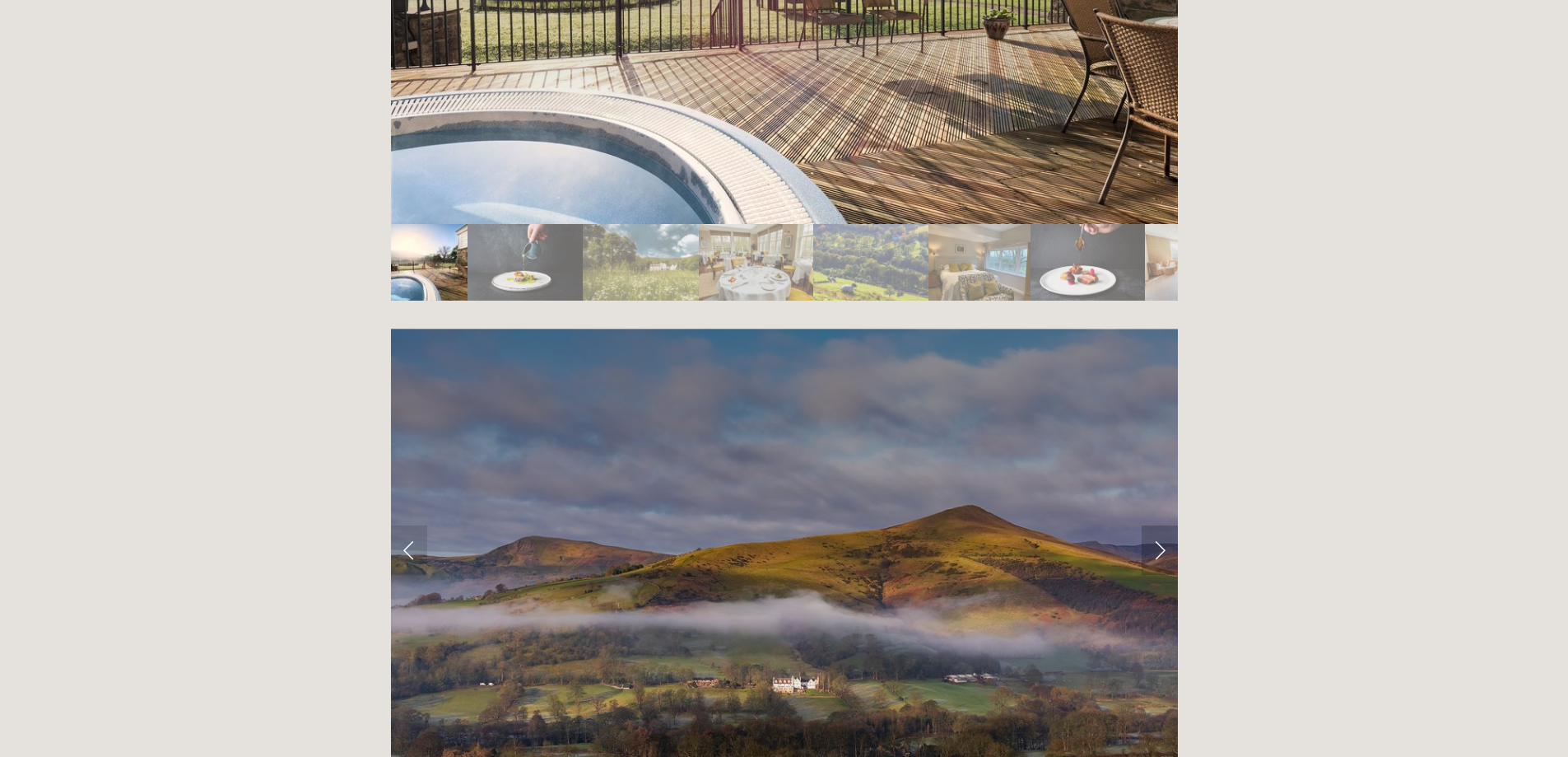
click at [1160, 525] on link "Next Slide" at bounding box center [1159, 550] width 36 height 50
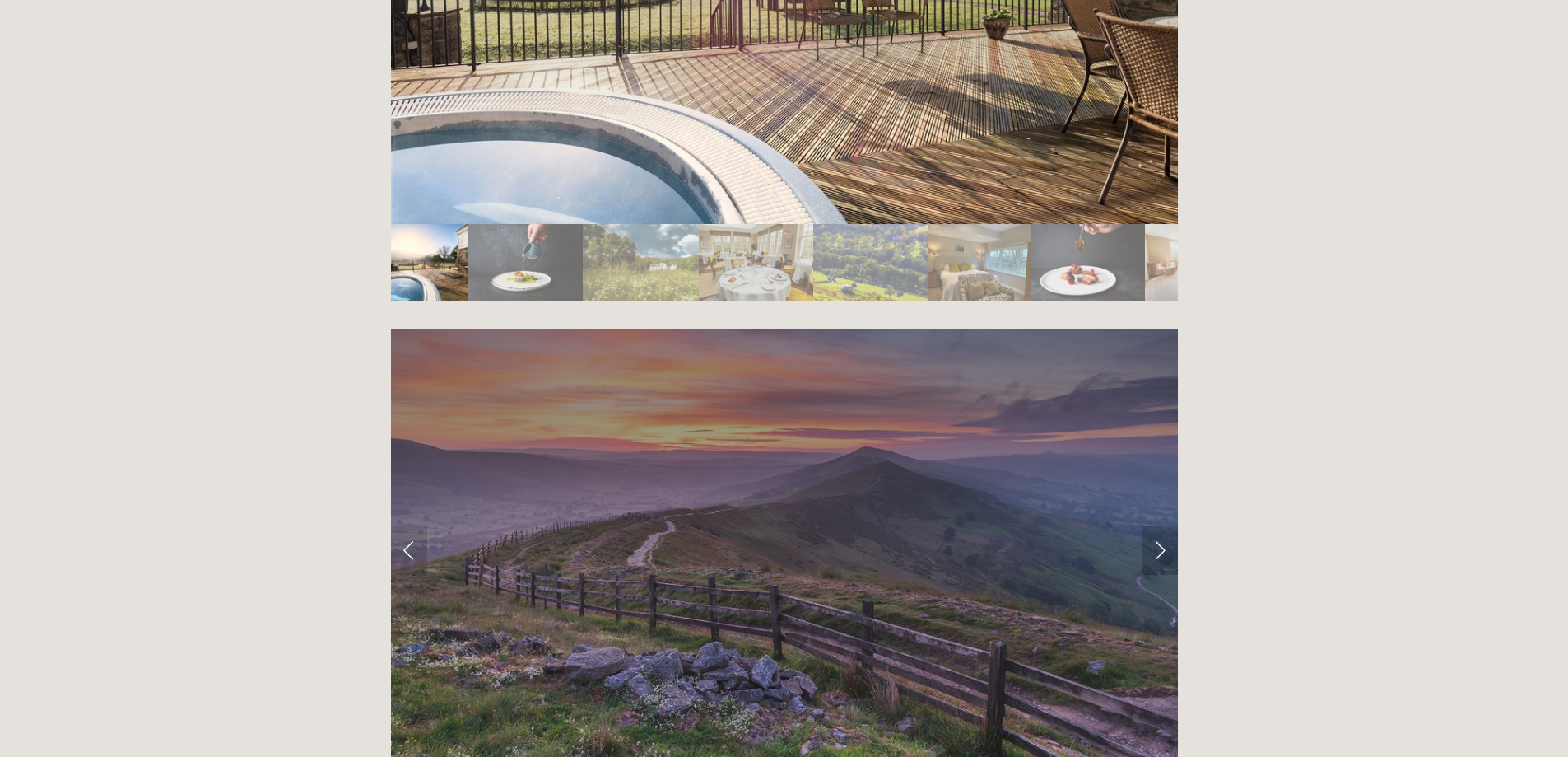
click at [1160, 525] on link "Next Slide" at bounding box center [1159, 550] width 36 height 50
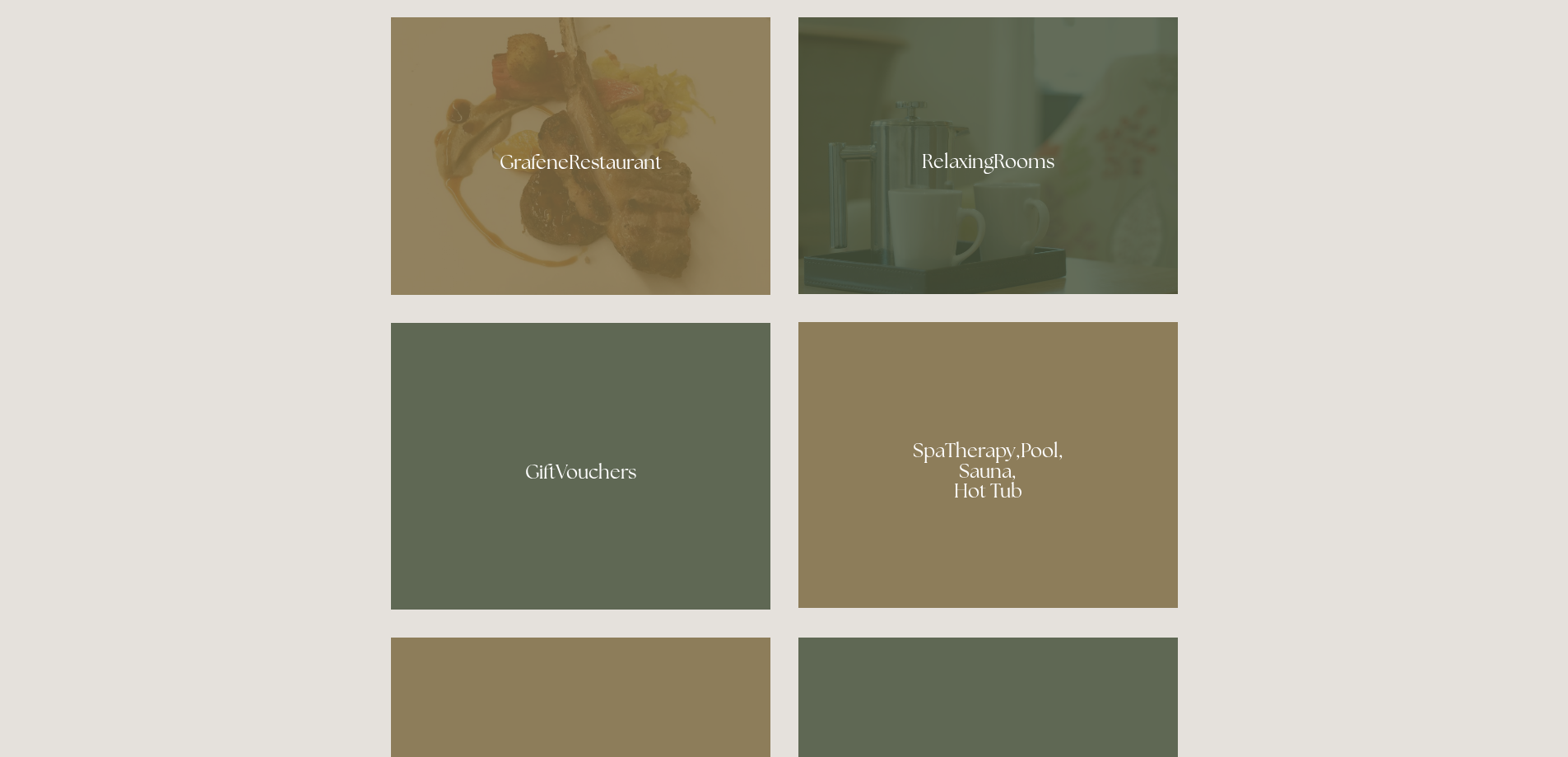
scroll to position [1098, 0]
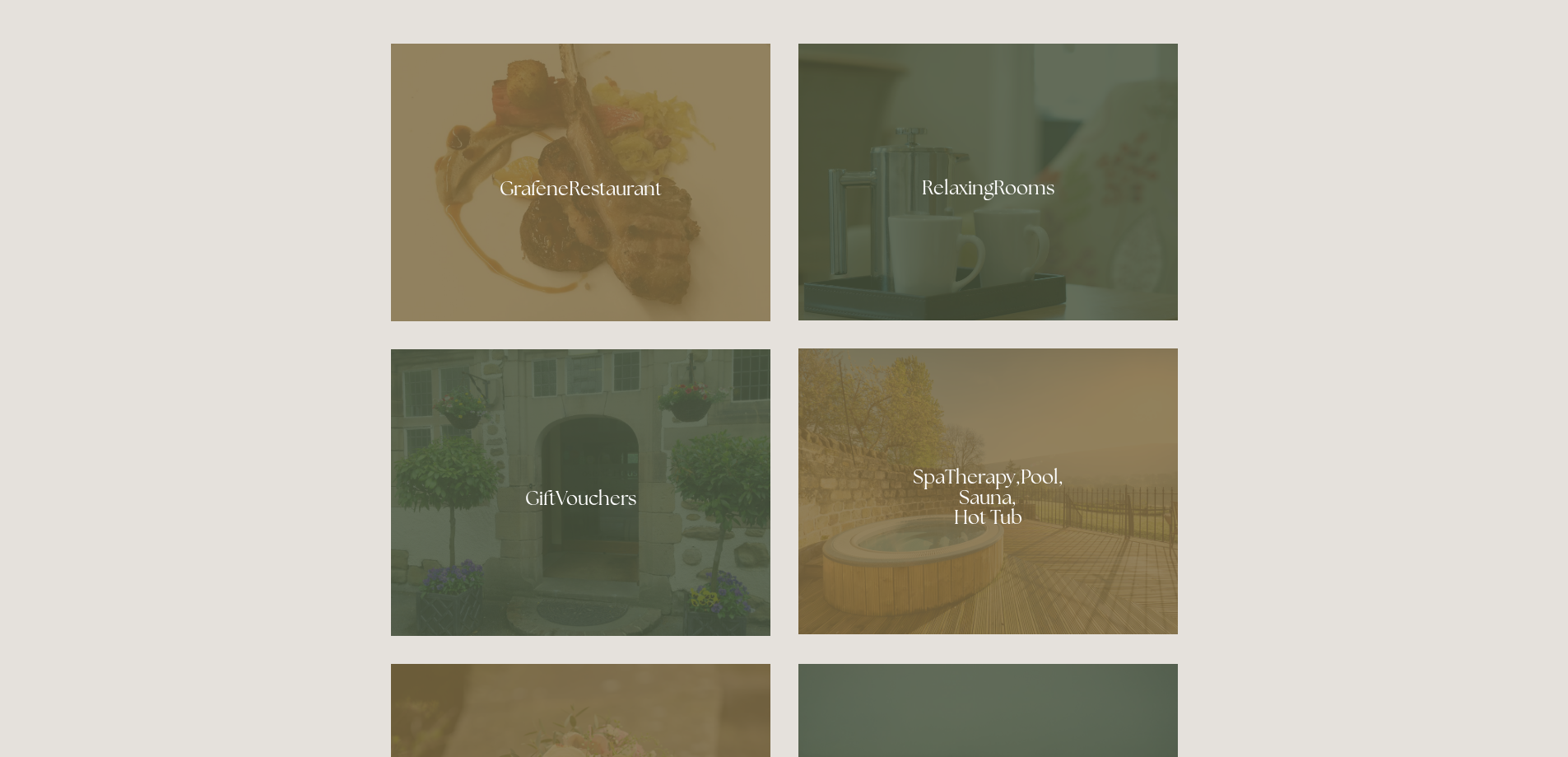
click at [965, 504] on div at bounding box center [988, 491] width 379 height 286
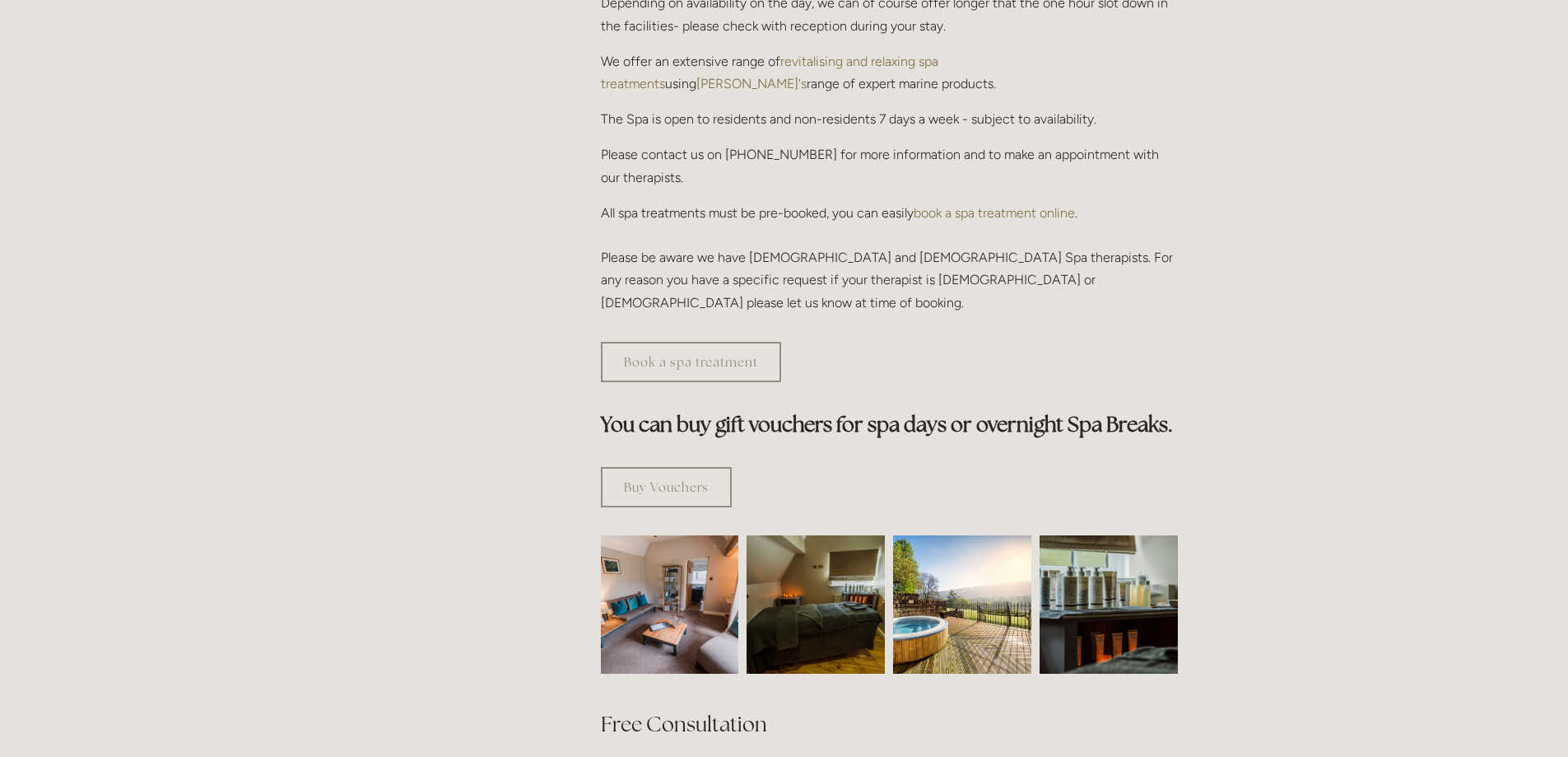
scroll to position [824, 0]
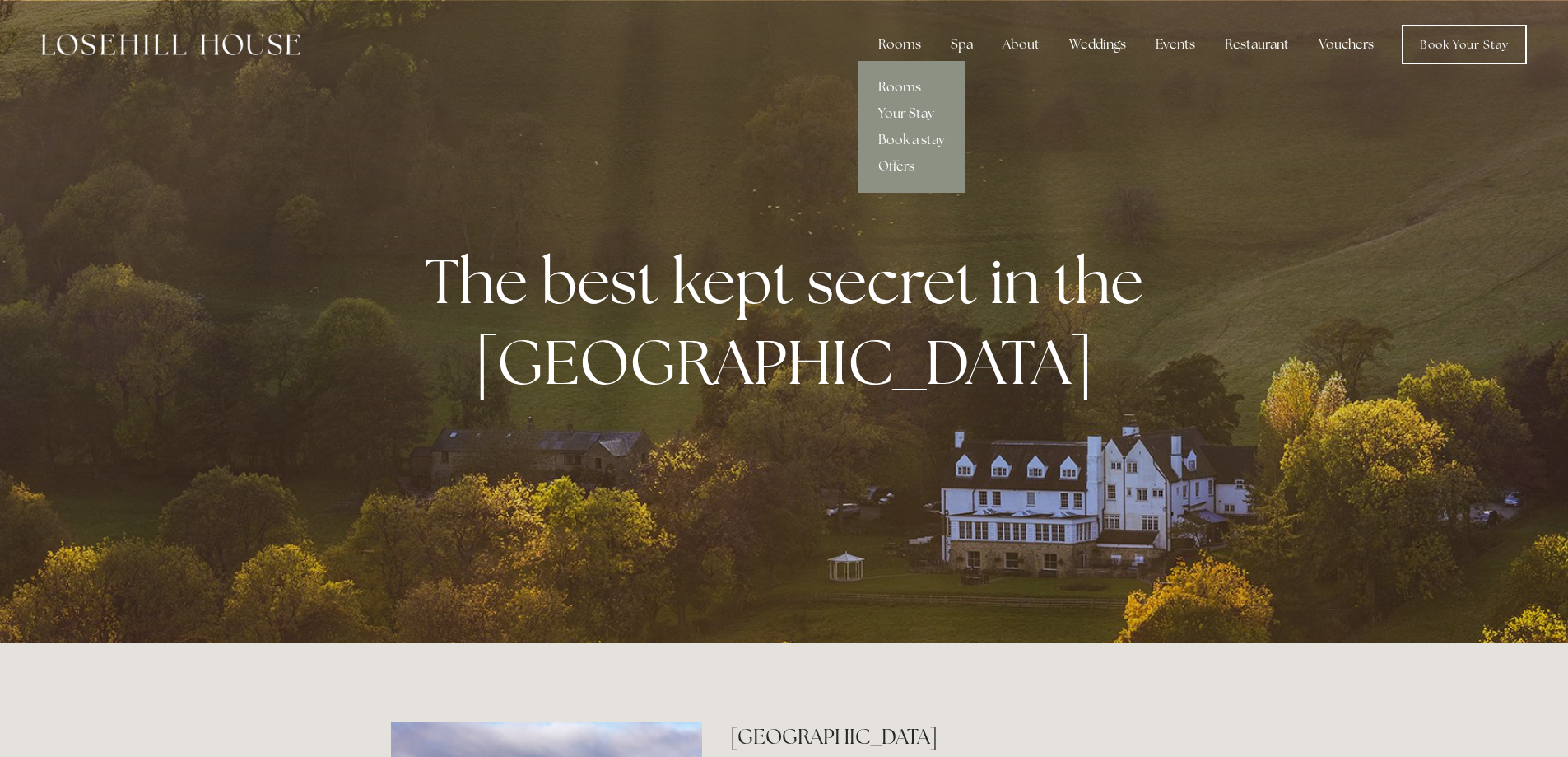
click at [891, 85] on link "Rooms" at bounding box center [911, 87] width 107 height 26
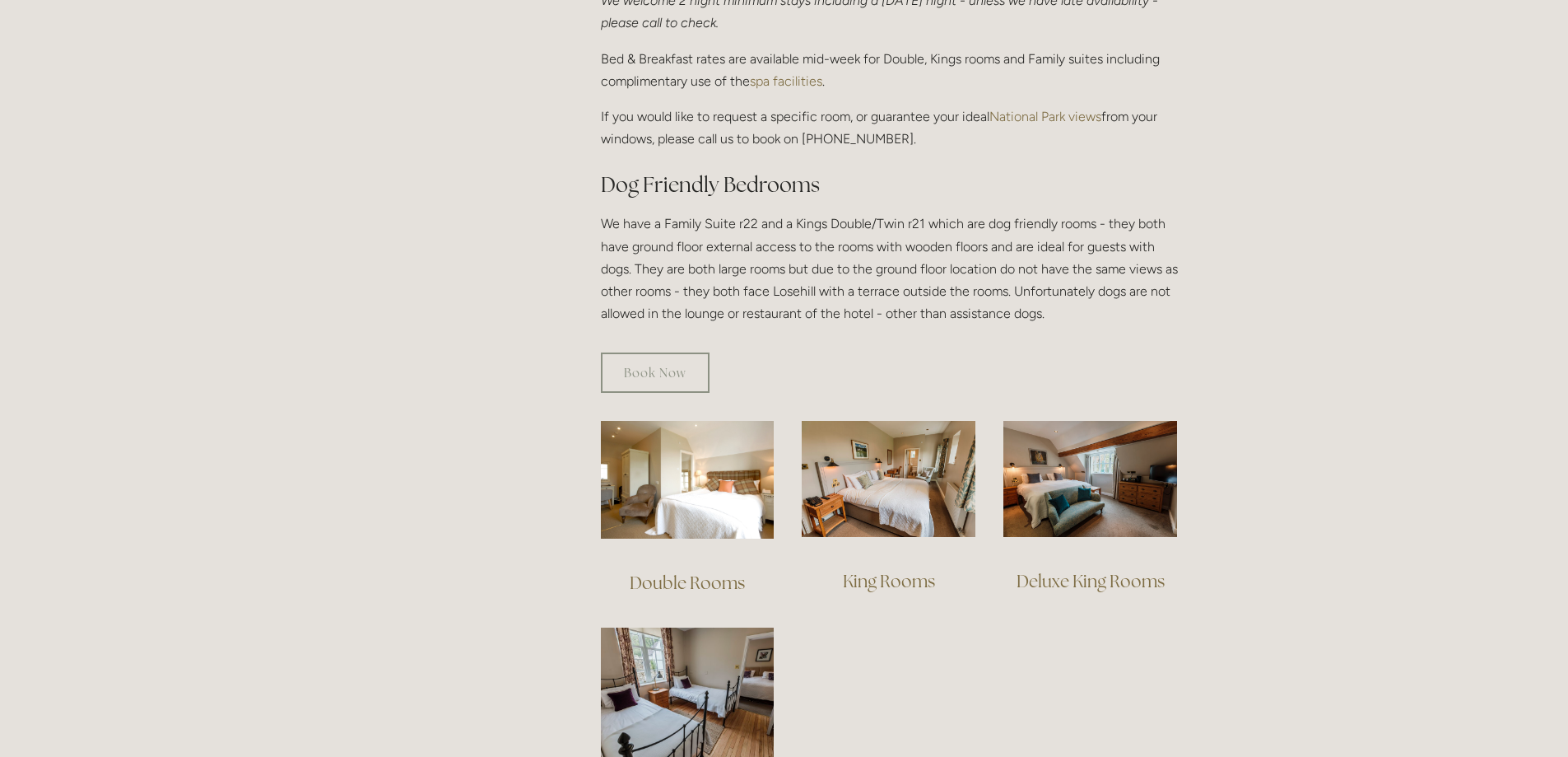
scroll to position [824, 0]
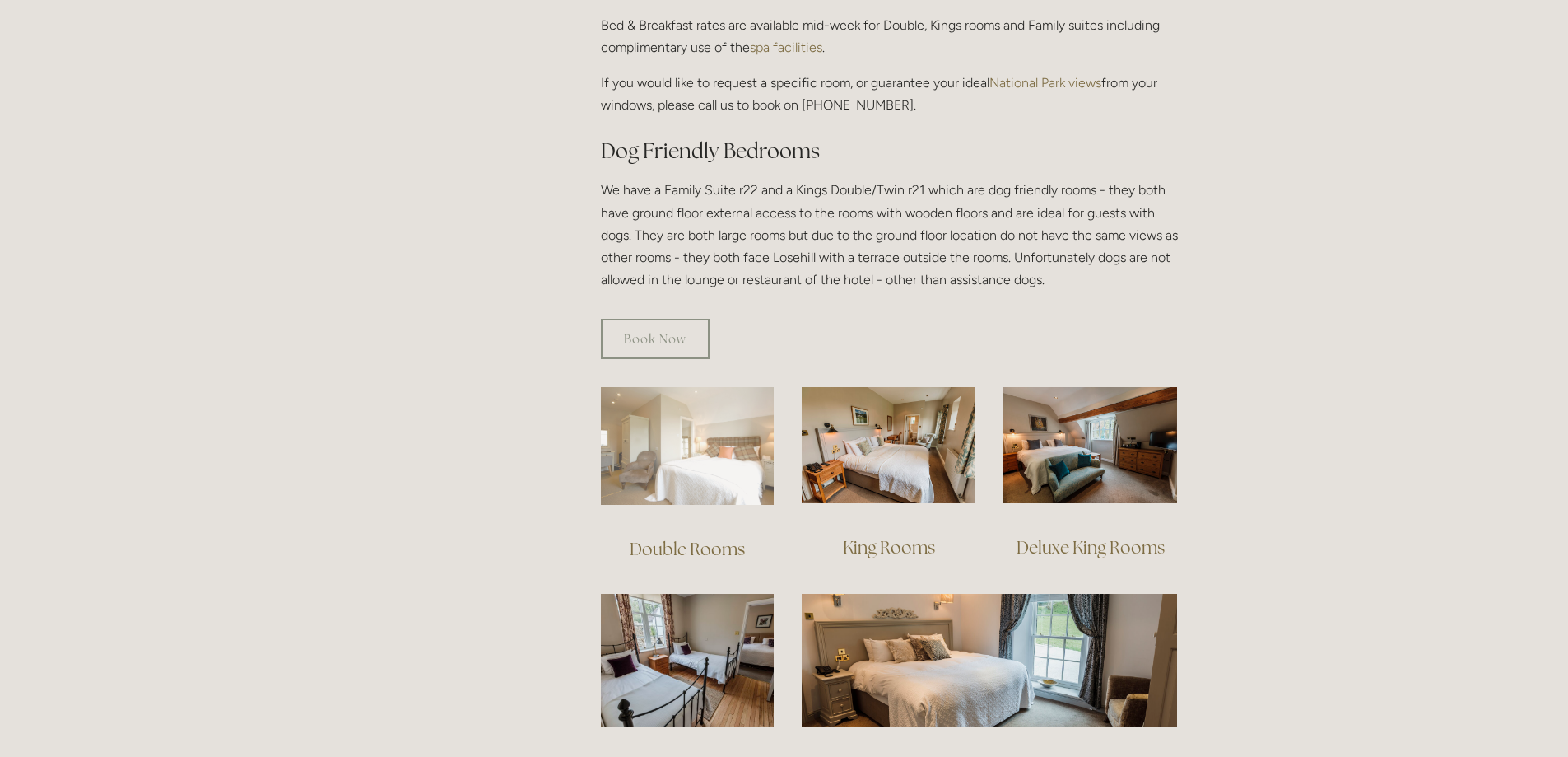
click at [697, 449] on img at bounding box center [688, 446] width 174 height 117
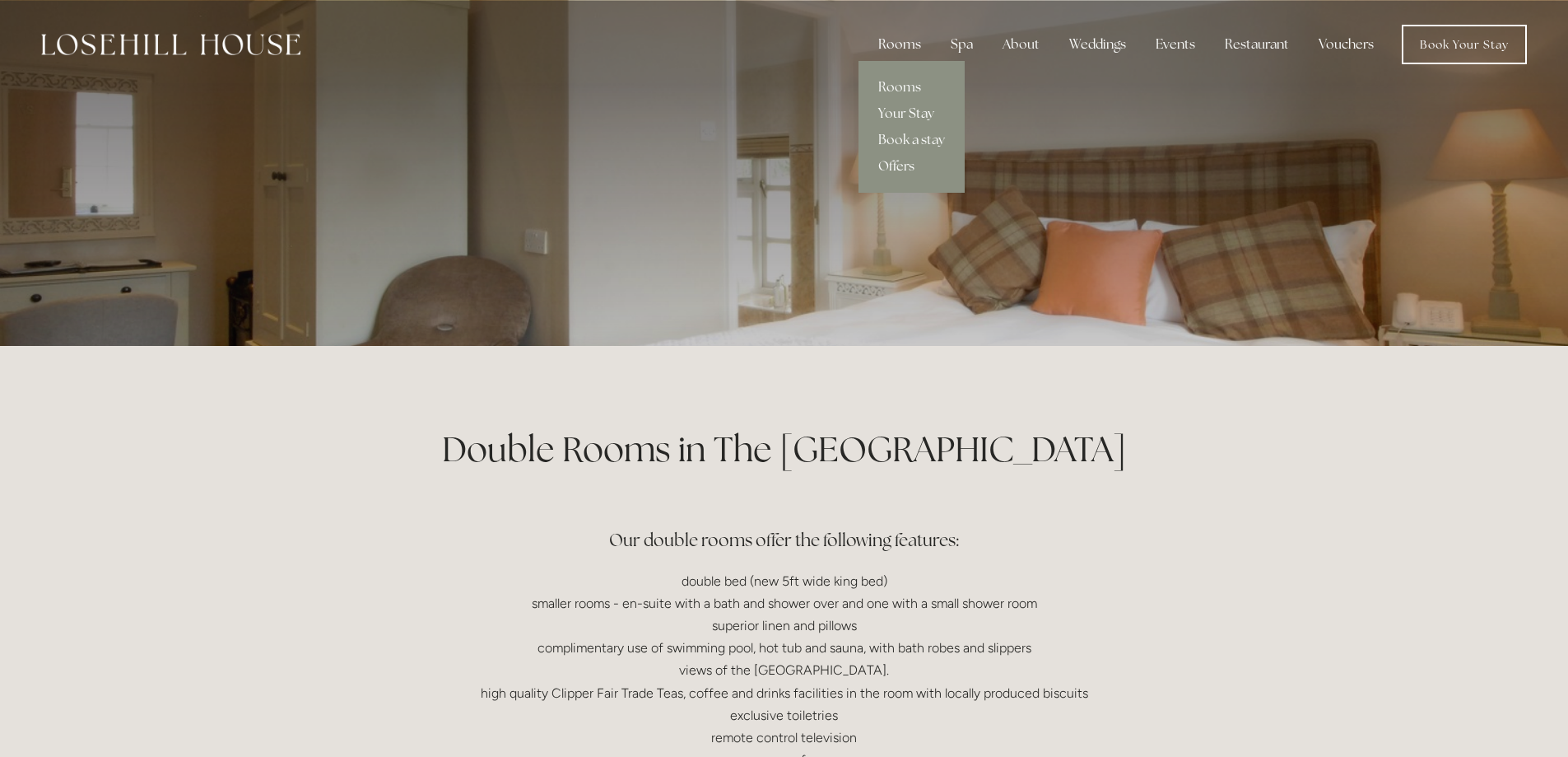
click at [899, 35] on div "Rooms" at bounding box center [899, 45] width 69 height 33
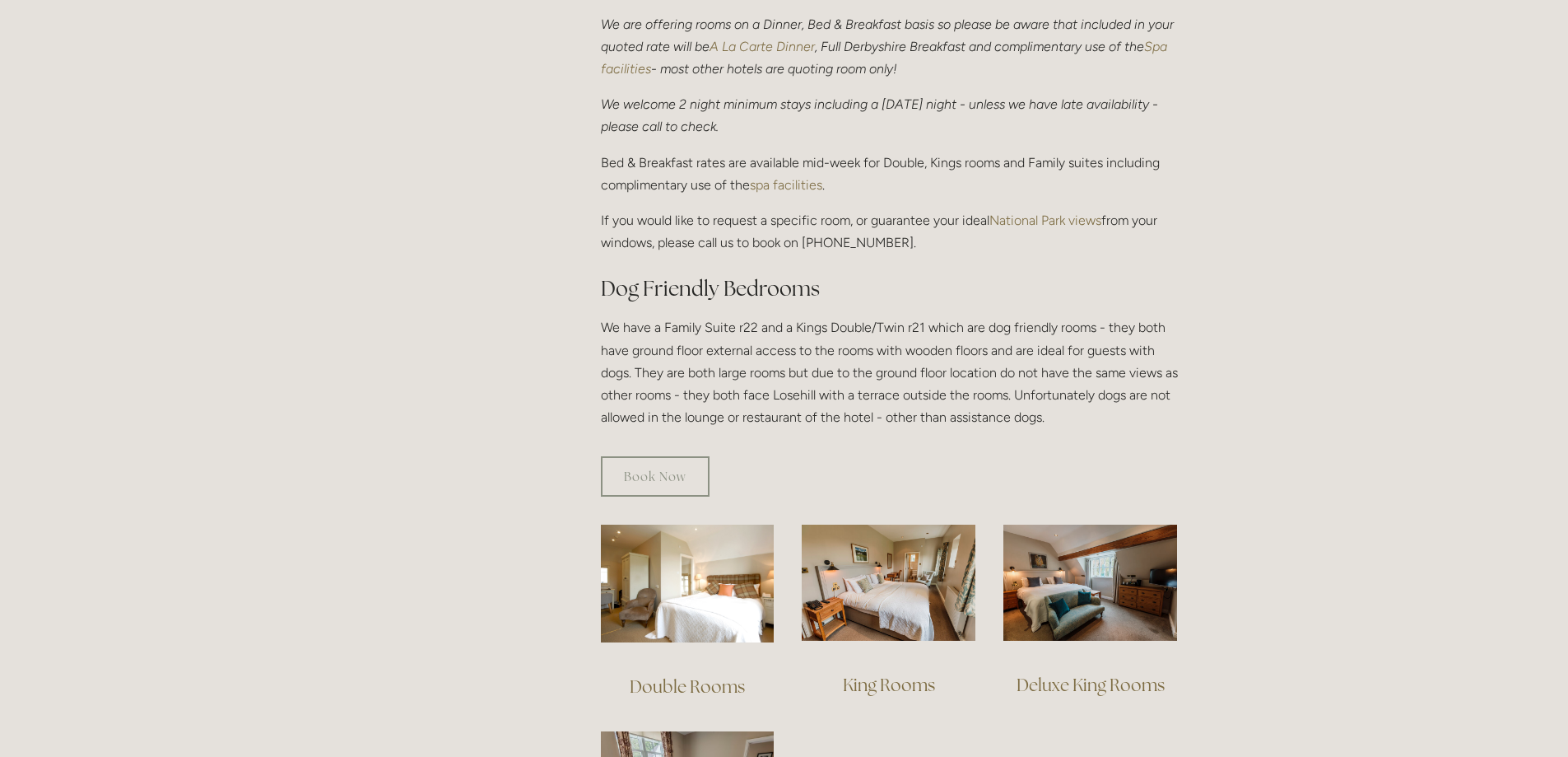
scroll to position [961, 0]
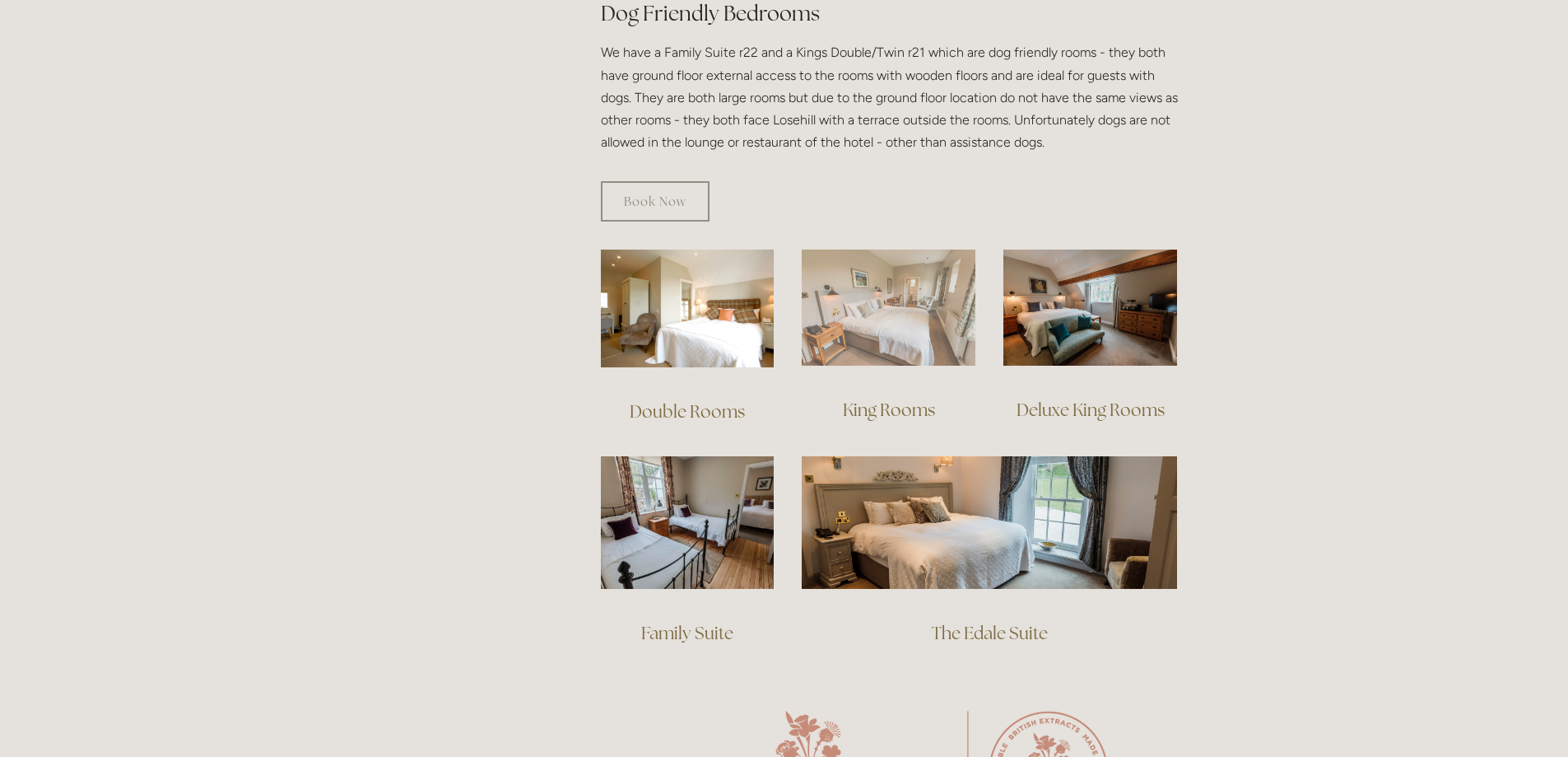
click at [916, 299] on img at bounding box center [889, 307] width 174 height 116
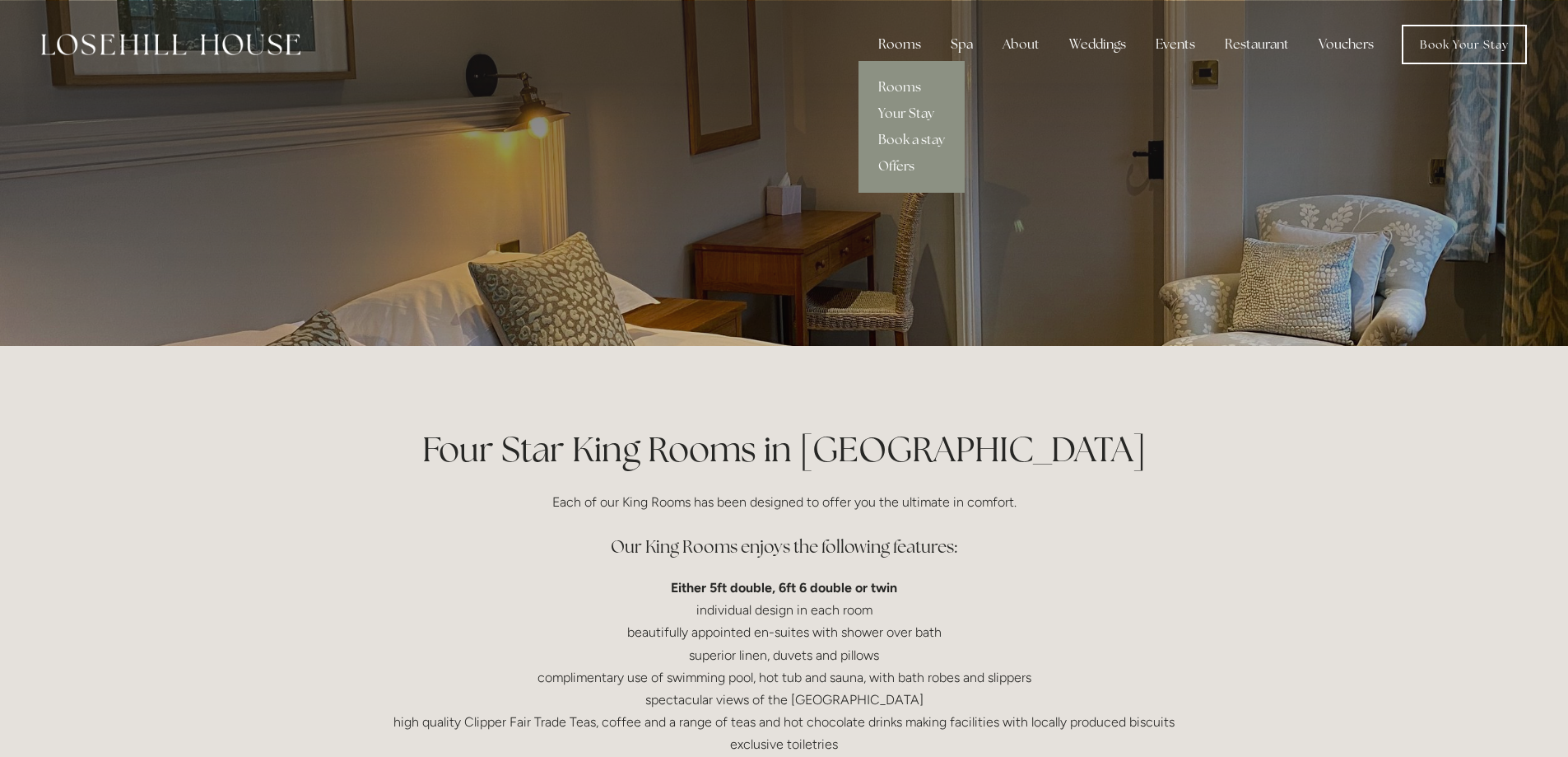
click at [897, 41] on div "Rooms" at bounding box center [899, 45] width 69 height 33
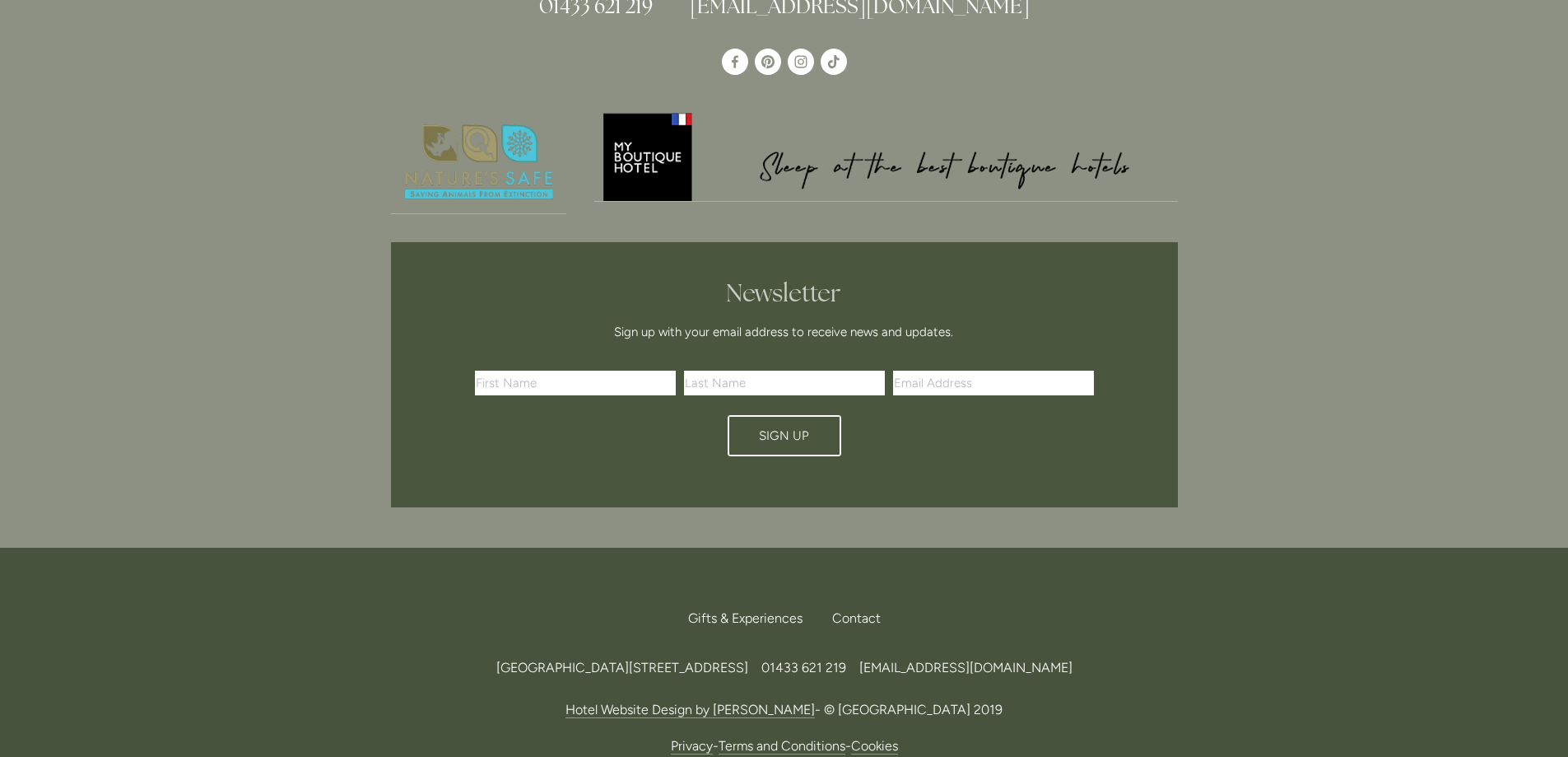
scroll to position [2745, 0]
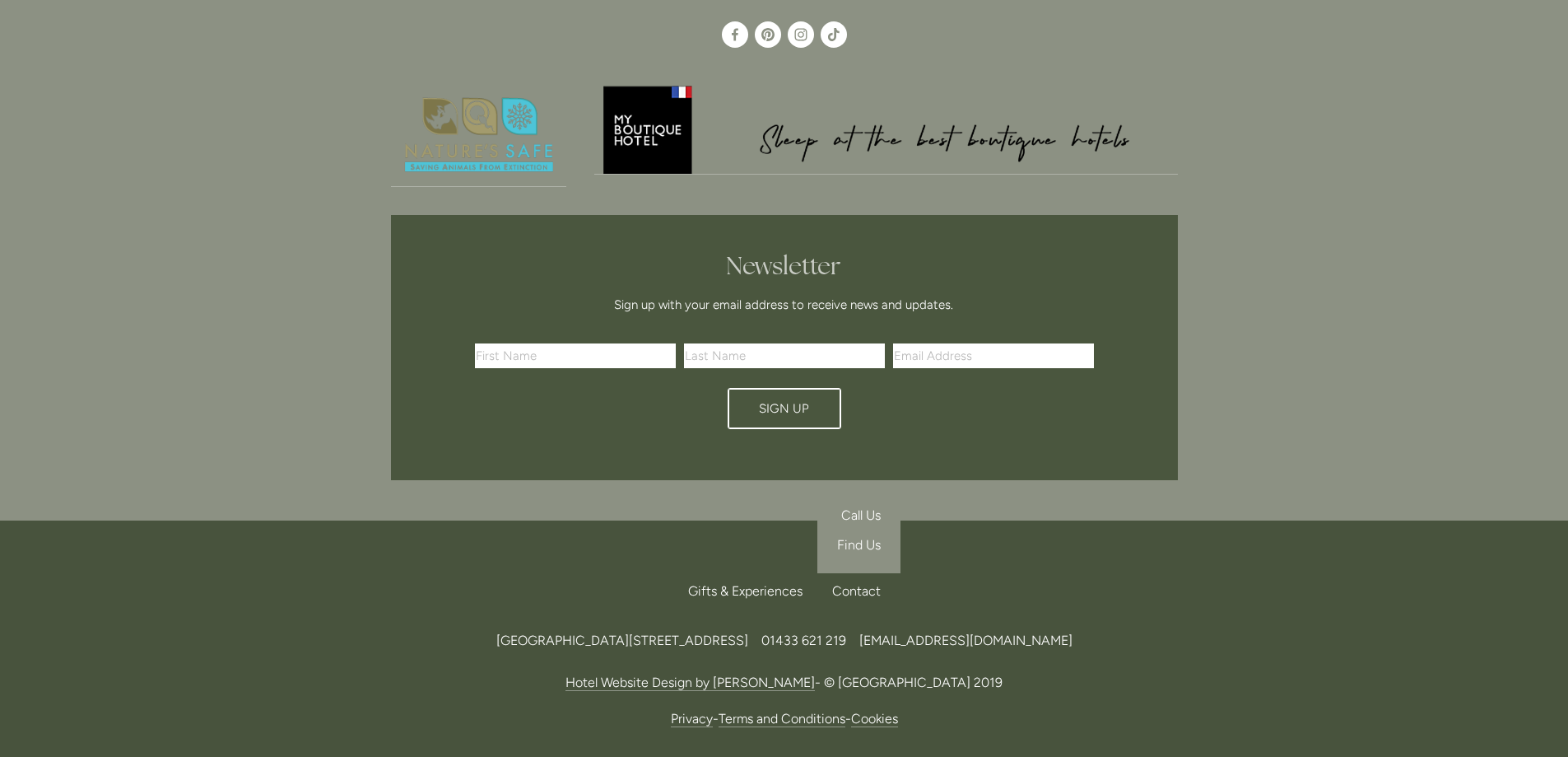
click at [848, 573] on div "Contact" at bounding box center [849, 591] width 62 height 36
click at [874, 508] on span "Call Us" at bounding box center [861, 515] width 39 height 16
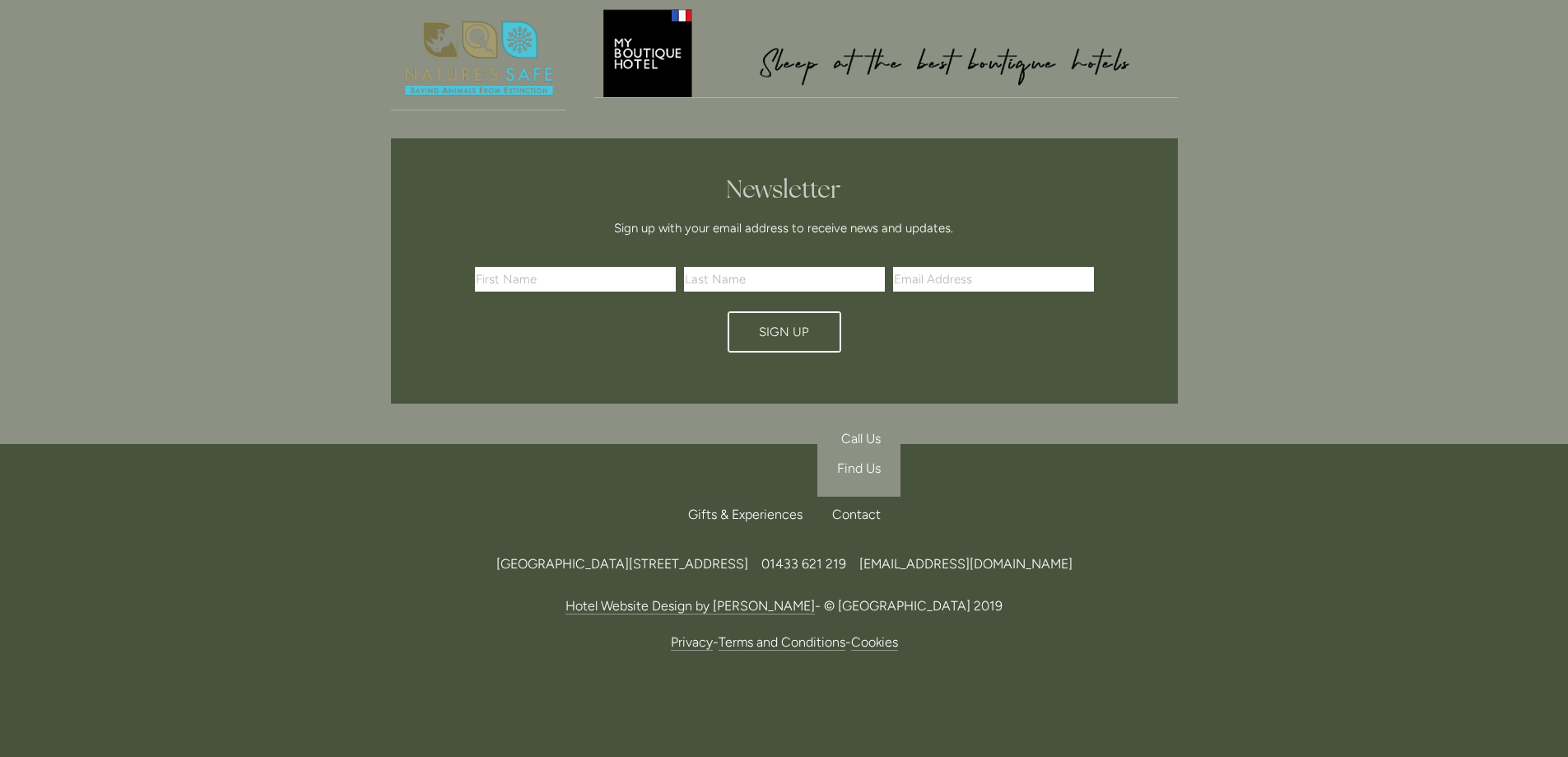
scroll to position [2830, 0]
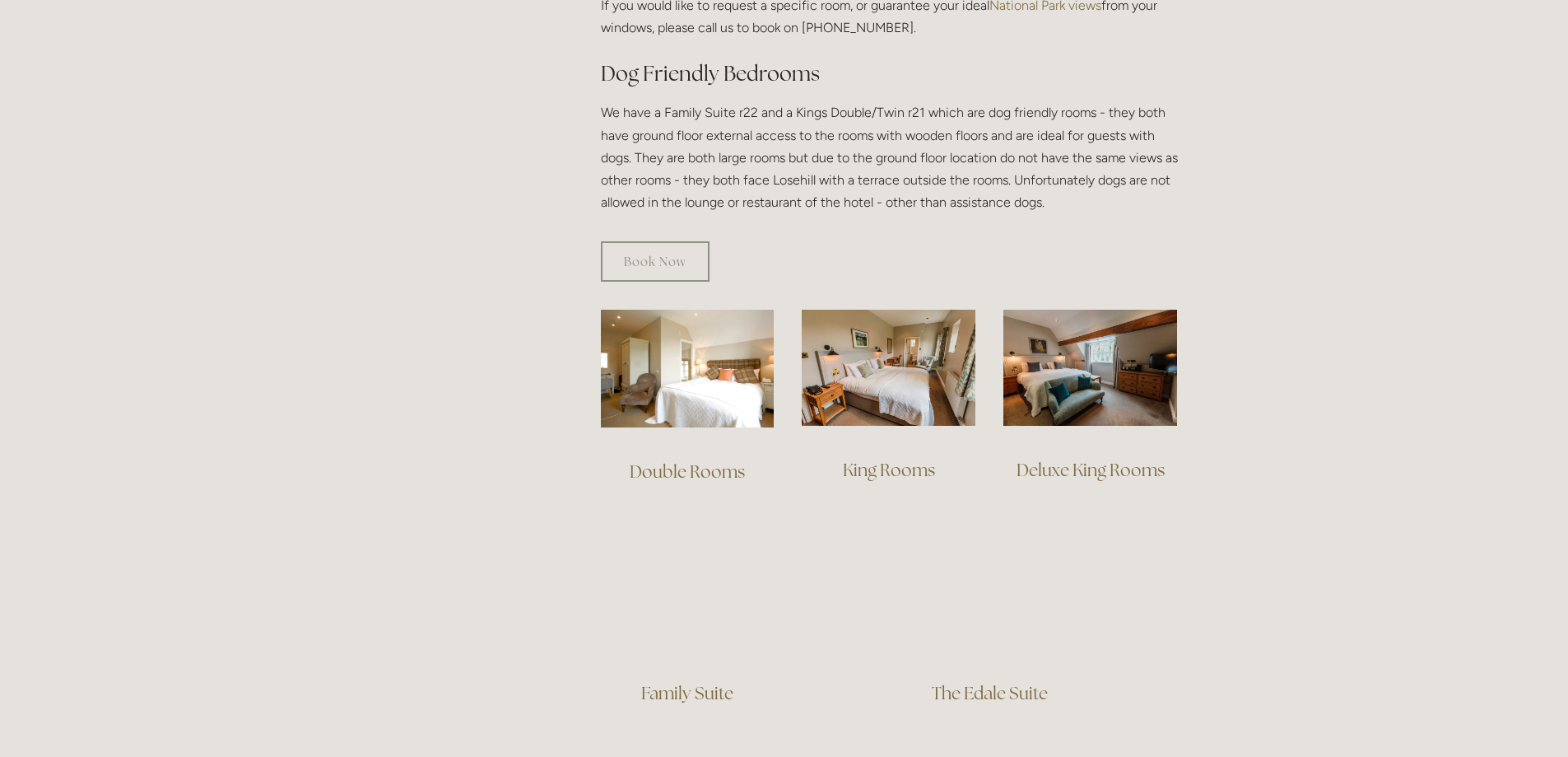
scroll to position [961, 0]
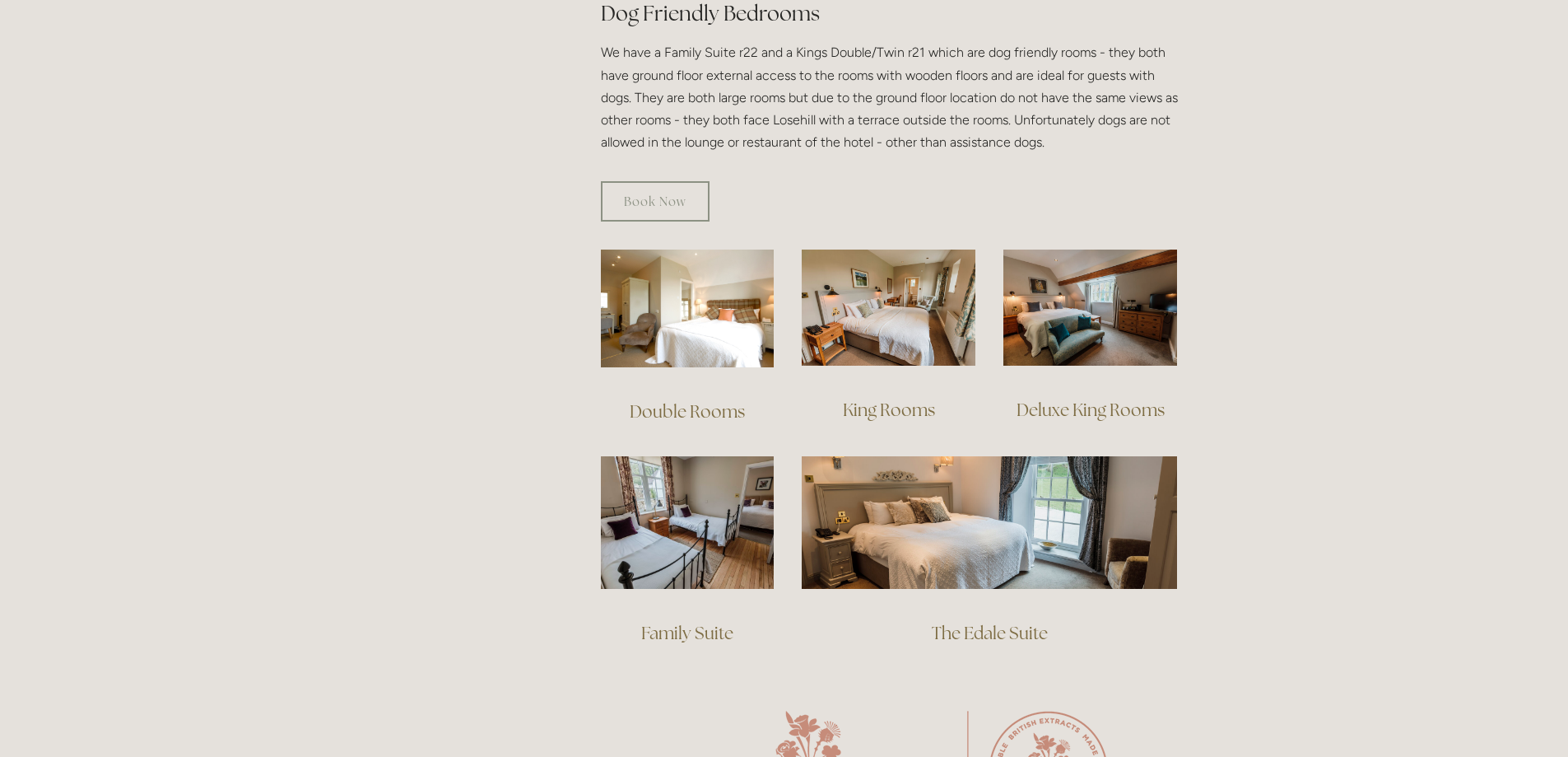
click at [1074, 399] on link "Deluxe King Rooms" at bounding box center [1091, 410] width 149 height 22
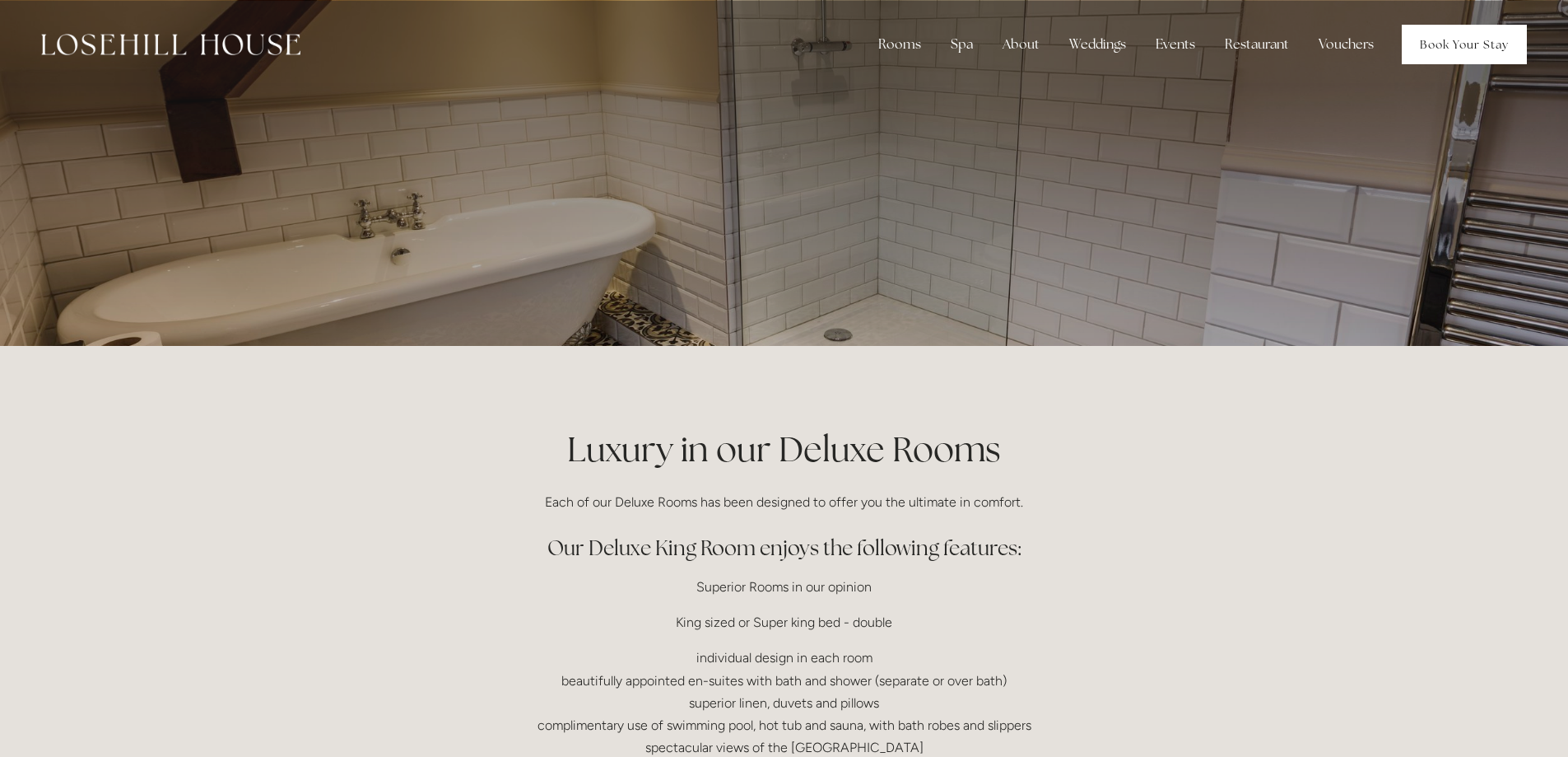
click at [1464, 48] on link "Book Your Stay" at bounding box center [1464, 44] width 125 height 39
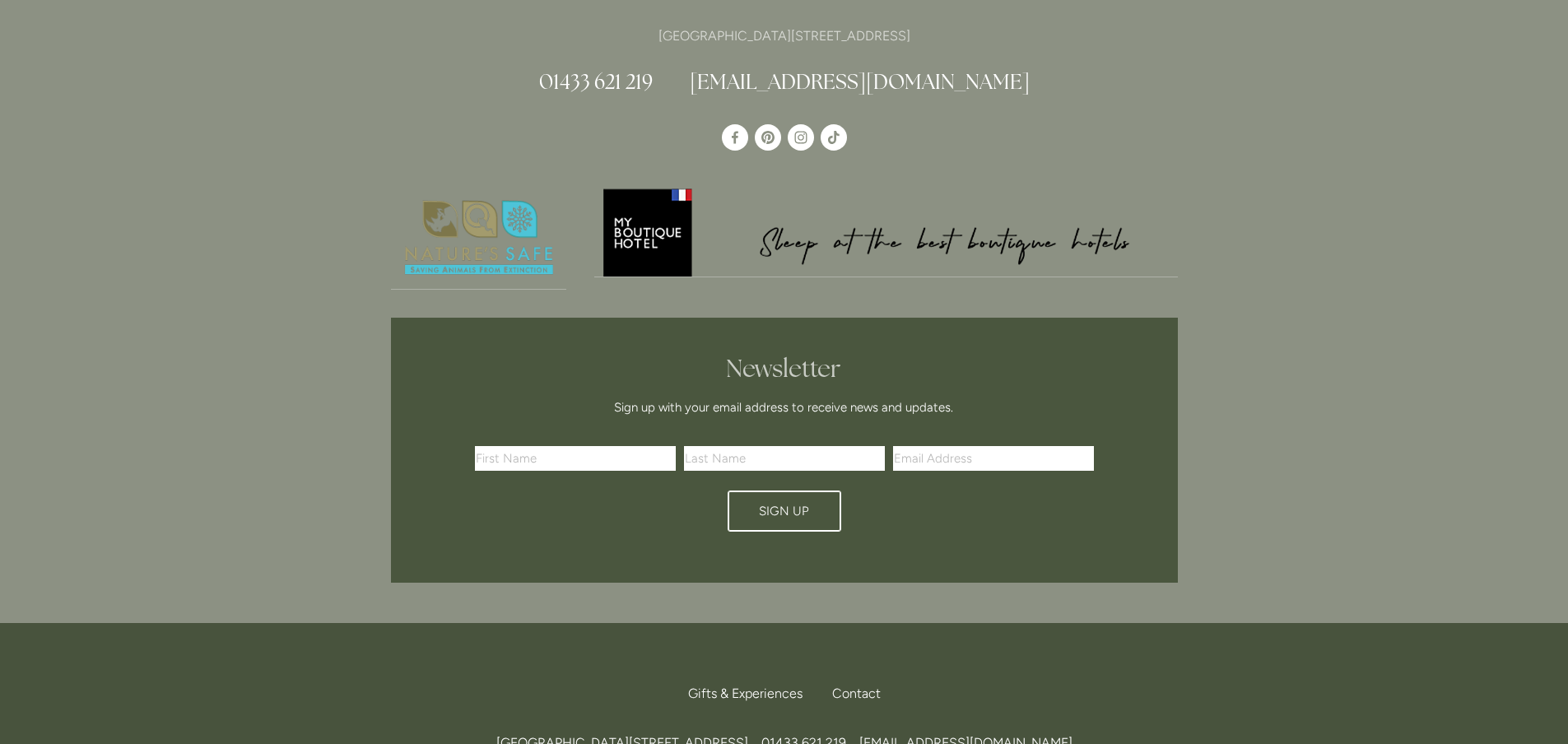
scroll to position [3567, 0]
